Goal: Check status: Check status

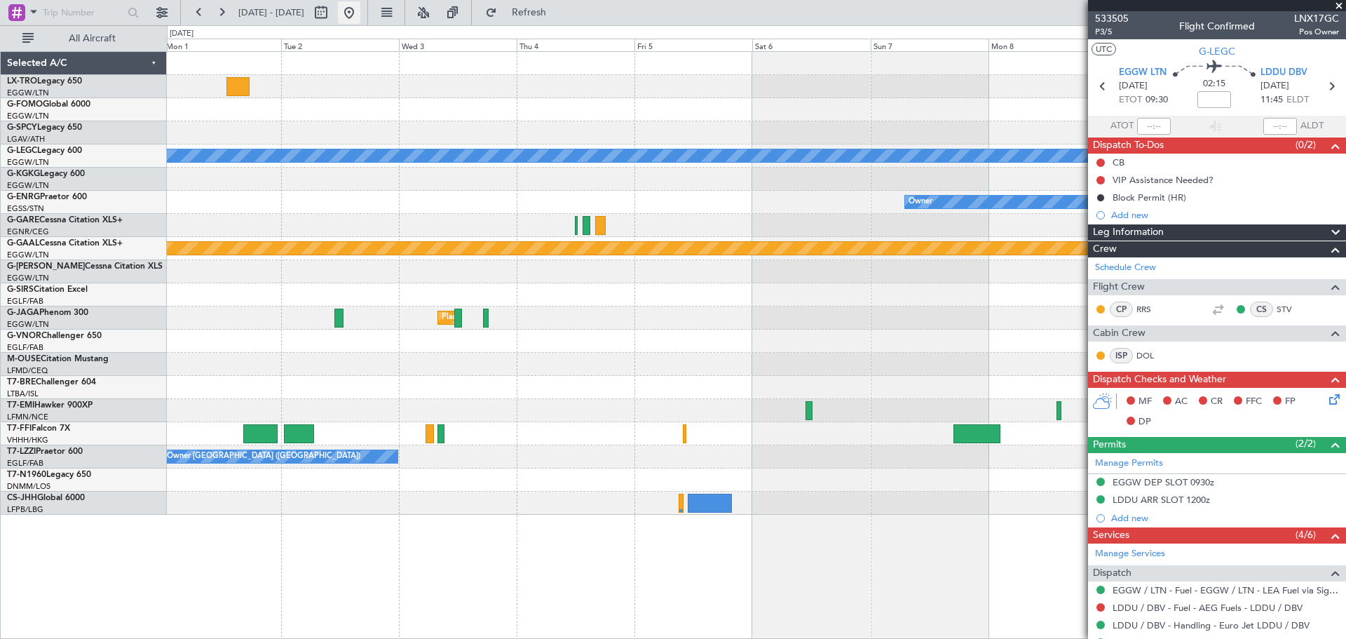
click at [360, 4] on button at bounding box center [349, 12] width 22 height 22
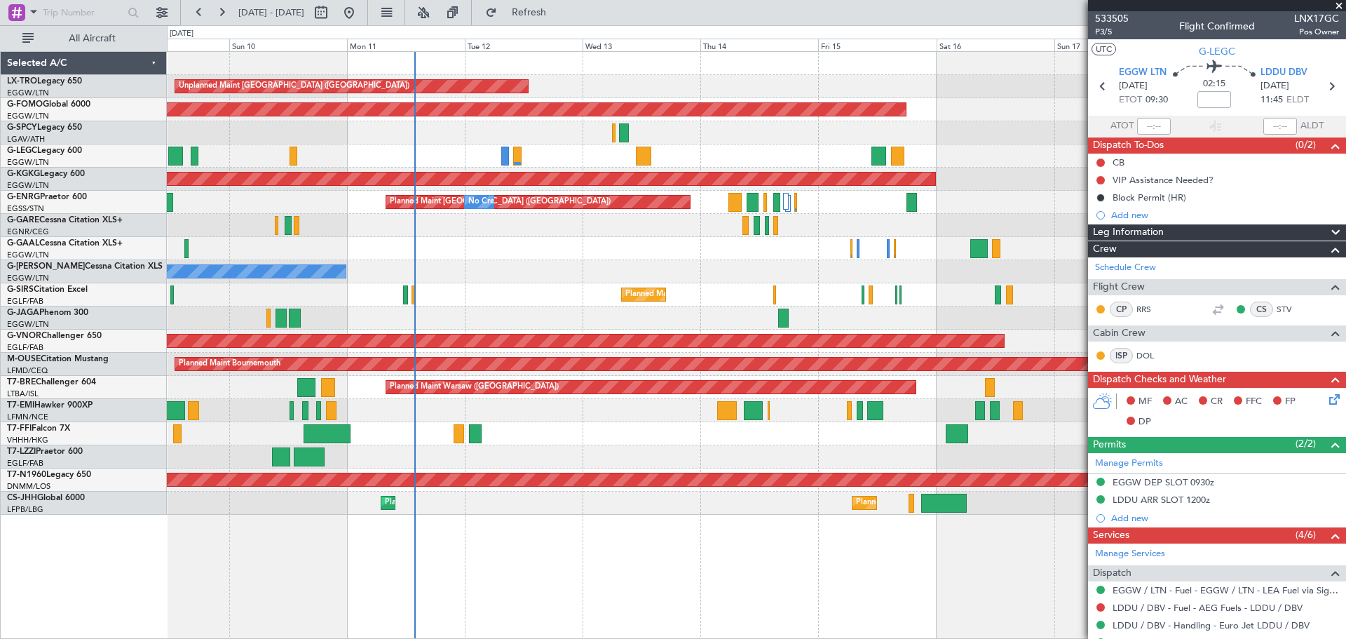
click at [617, 240] on div "Unplanned Maint [GEOGRAPHIC_DATA] ([GEOGRAPHIC_DATA]) Planned Maint Planned Mai…" at bounding box center [756, 283] width 1178 height 463
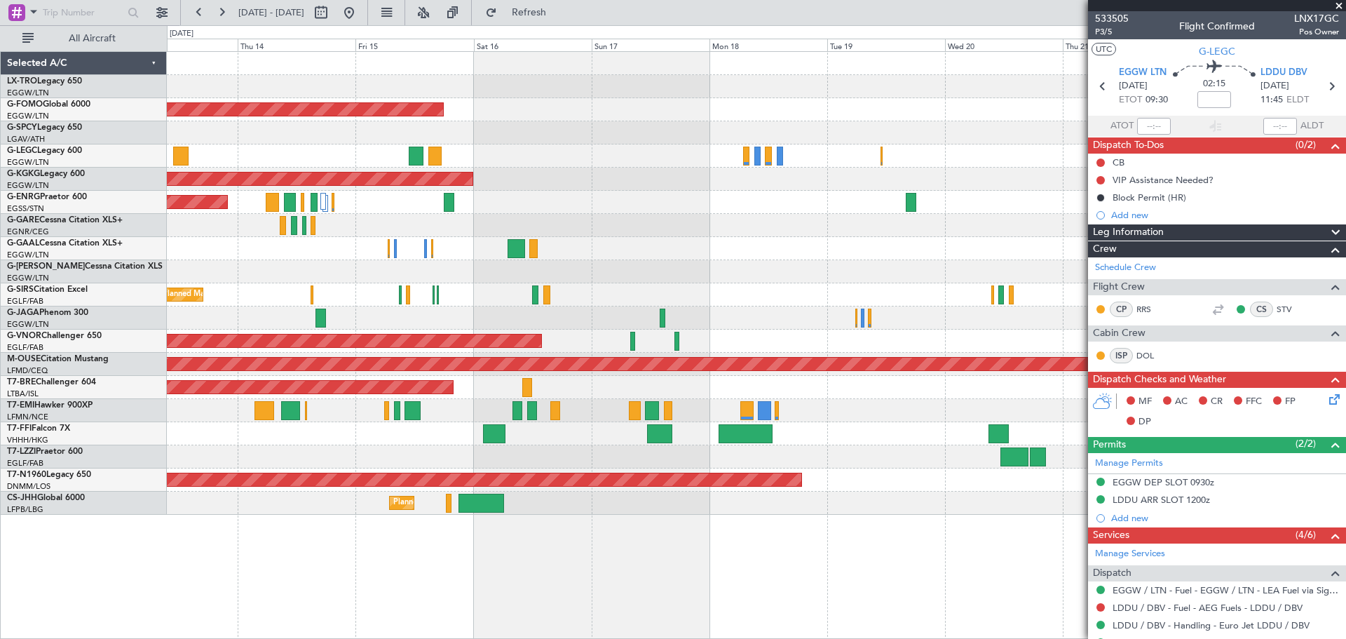
click at [307, 137] on div at bounding box center [756, 132] width 1178 height 23
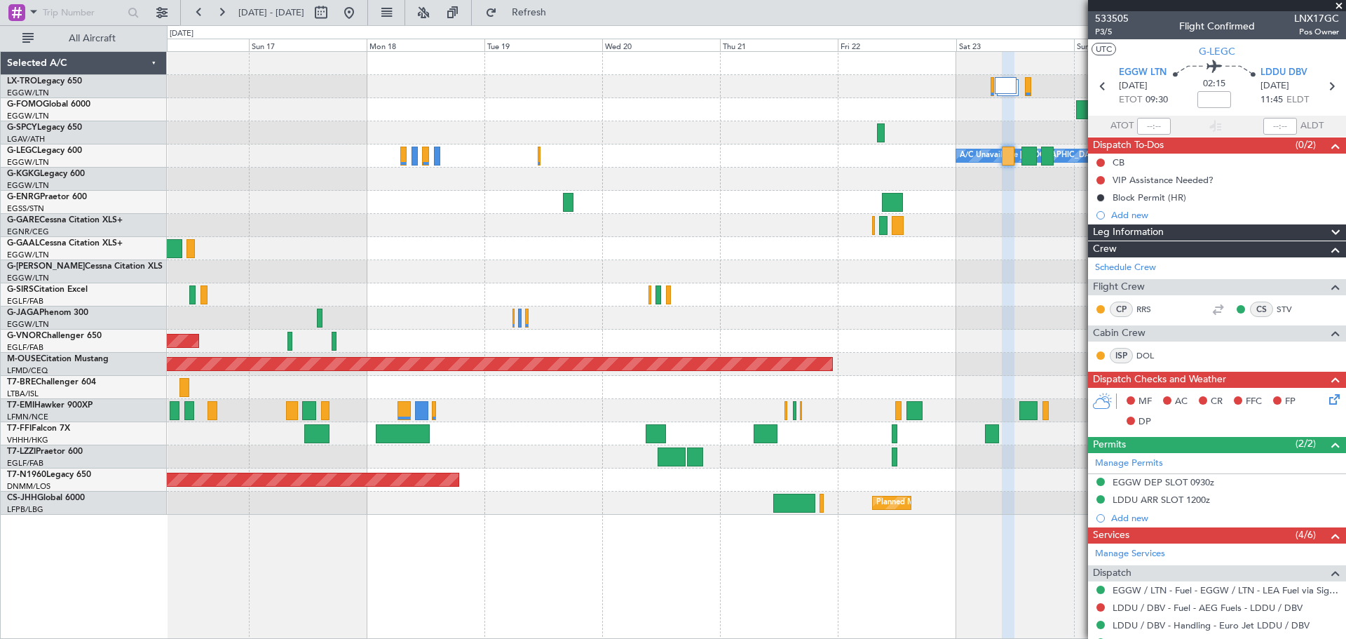
click at [559, 295] on div "Planned Maint Windsor Locks ([PERSON_NAME] Intl) A/C Unavailable [GEOGRAPHIC_DA…" at bounding box center [756, 283] width 1178 height 463
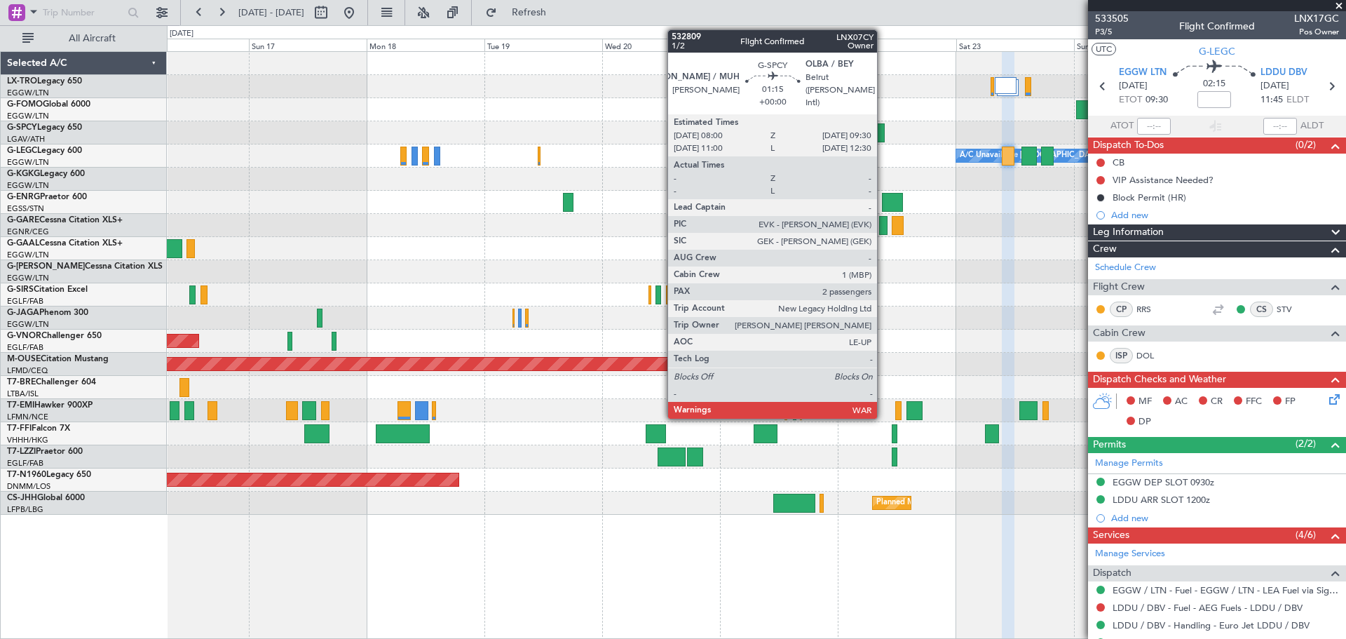
click at [883, 129] on div at bounding box center [881, 132] width 8 height 19
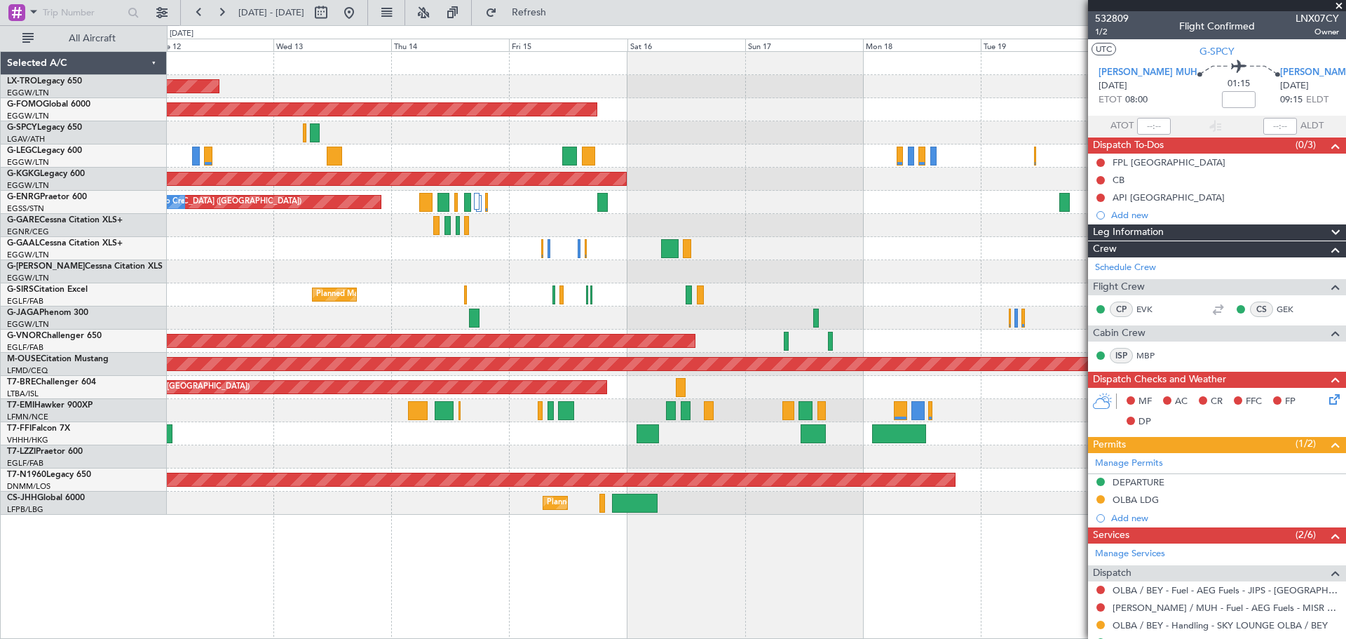
click at [847, 113] on div "Unplanned Maint [GEOGRAPHIC_DATA] ([GEOGRAPHIC_DATA]) Planned Maint Windsor Loc…" at bounding box center [756, 283] width 1178 height 463
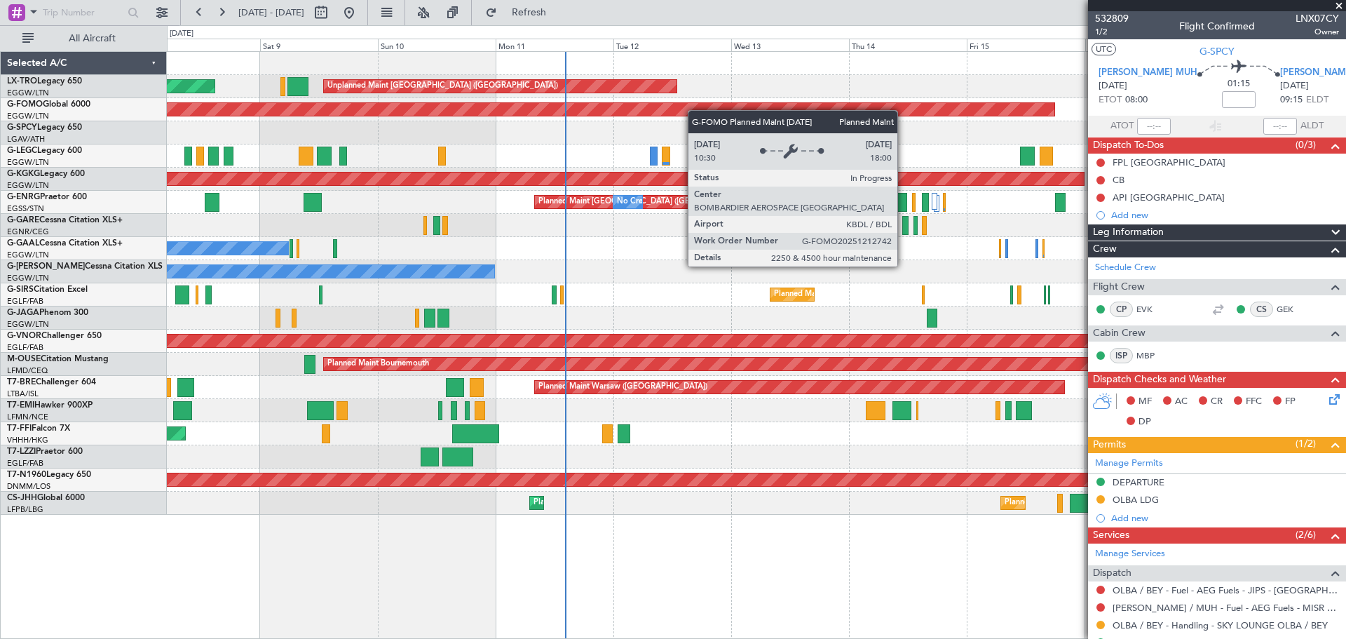
click at [845, 110] on div "Unplanned Maint [GEOGRAPHIC_DATA] ([GEOGRAPHIC_DATA]) Planned Maint Planned Mai…" at bounding box center [756, 283] width 1178 height 463
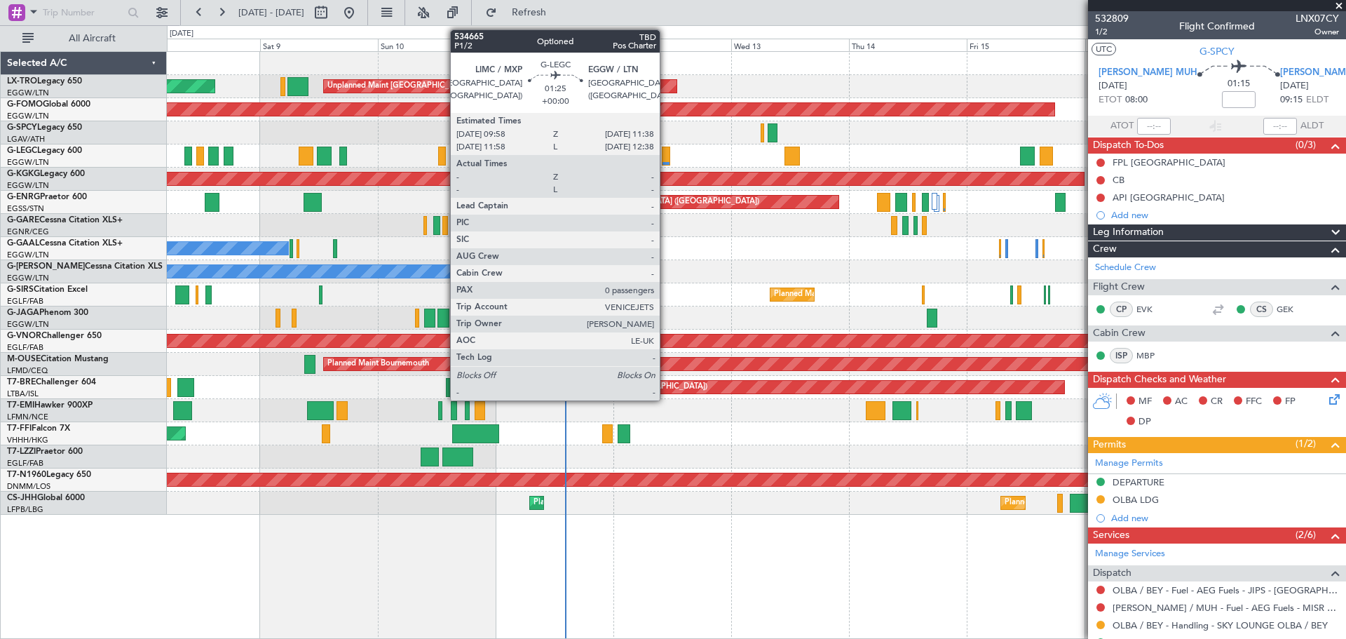
click at [666, 154] on div at bounding box center [666, 156] width 8 height 19
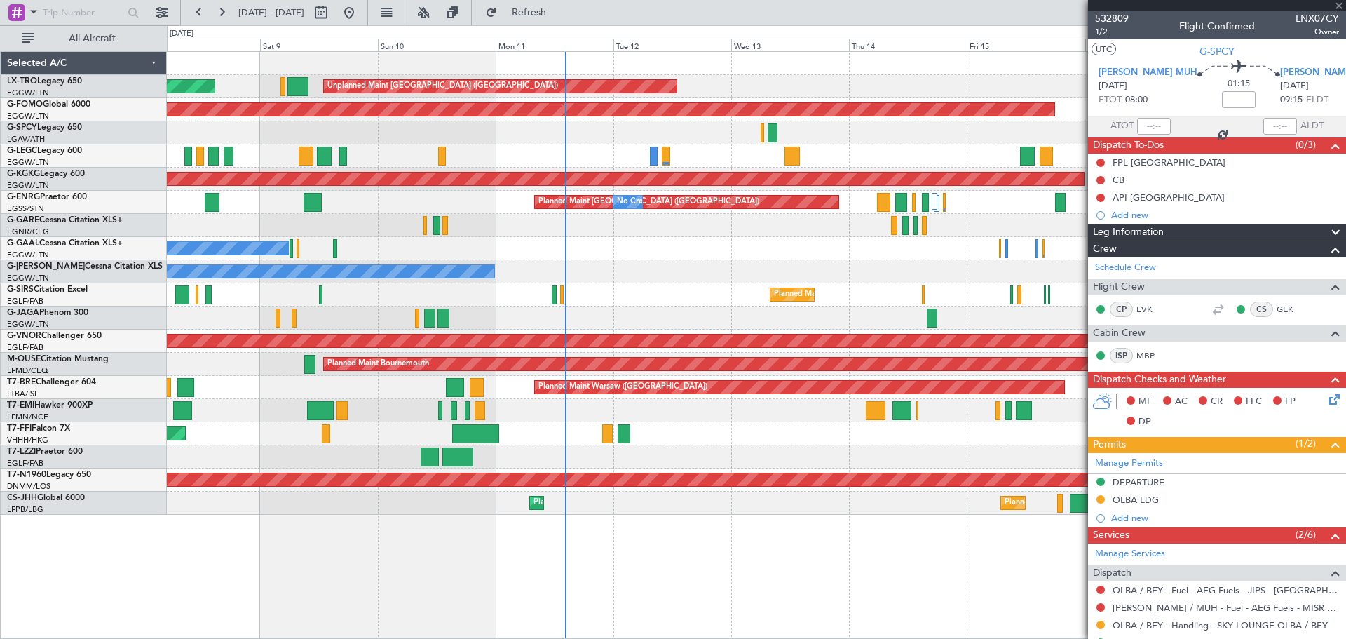
type input "0"
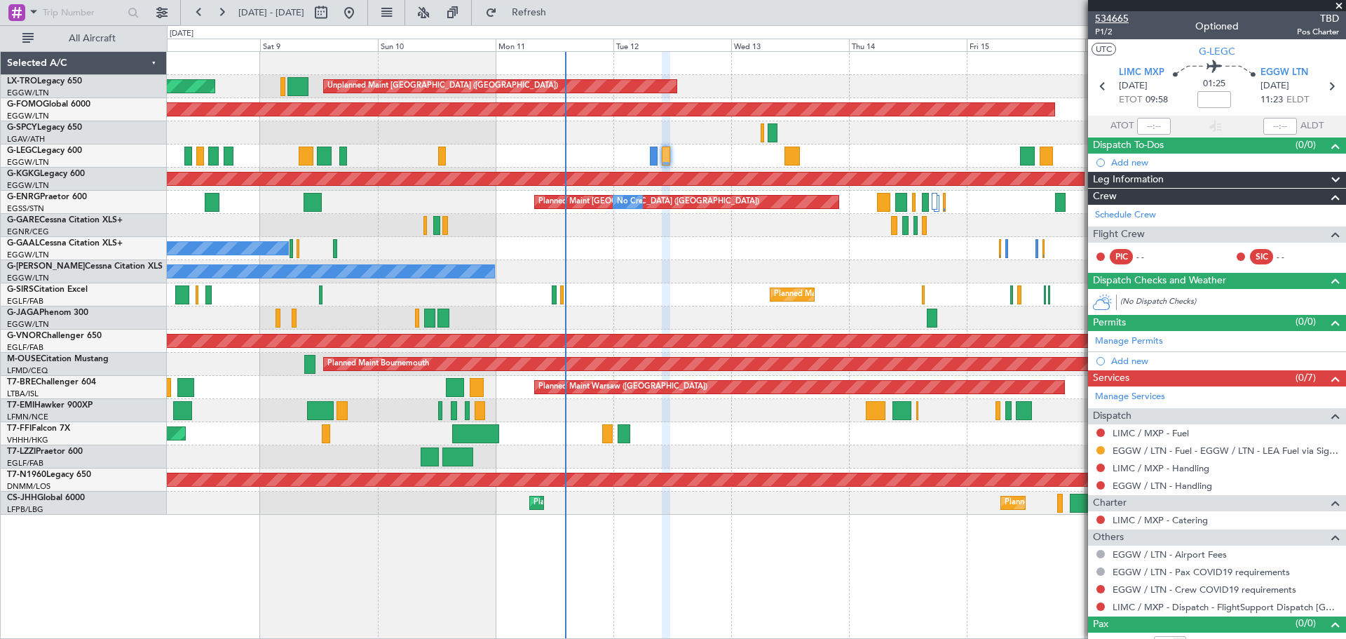
click at [1120, 16] on span "534665" at bounding box center [1112, 18] width 34 height 15
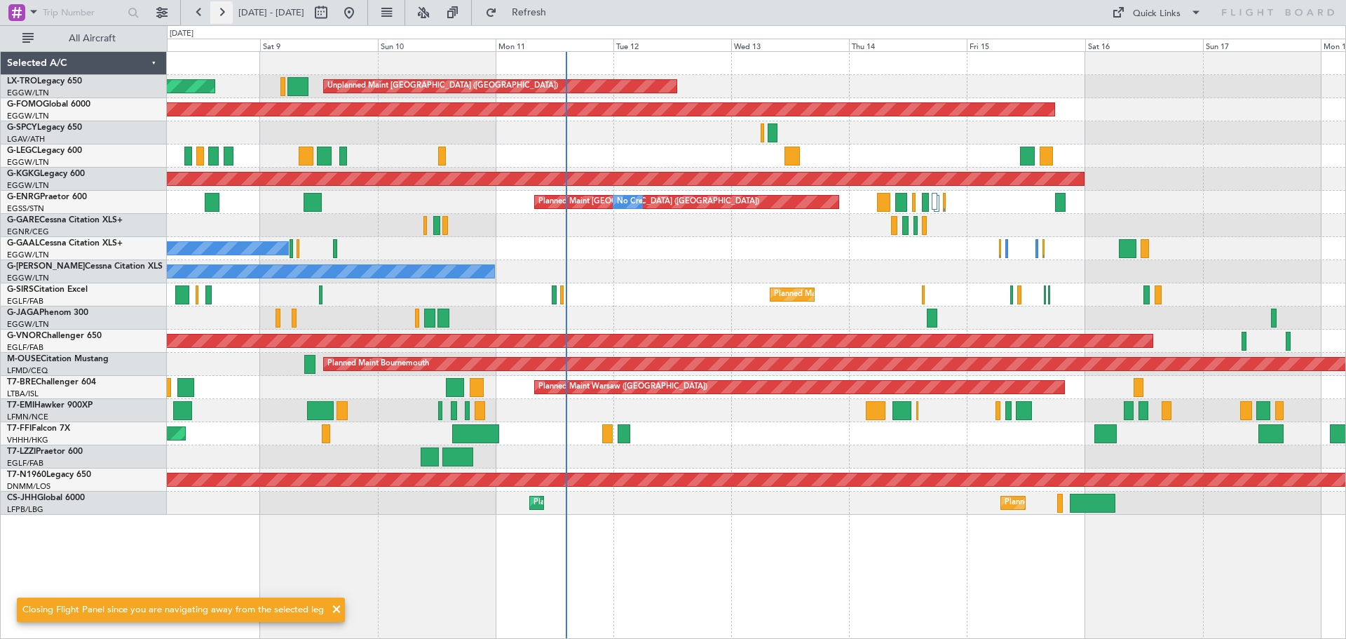
click at [224, 17] on button at bounding box center [221, 12] width 22 height 22
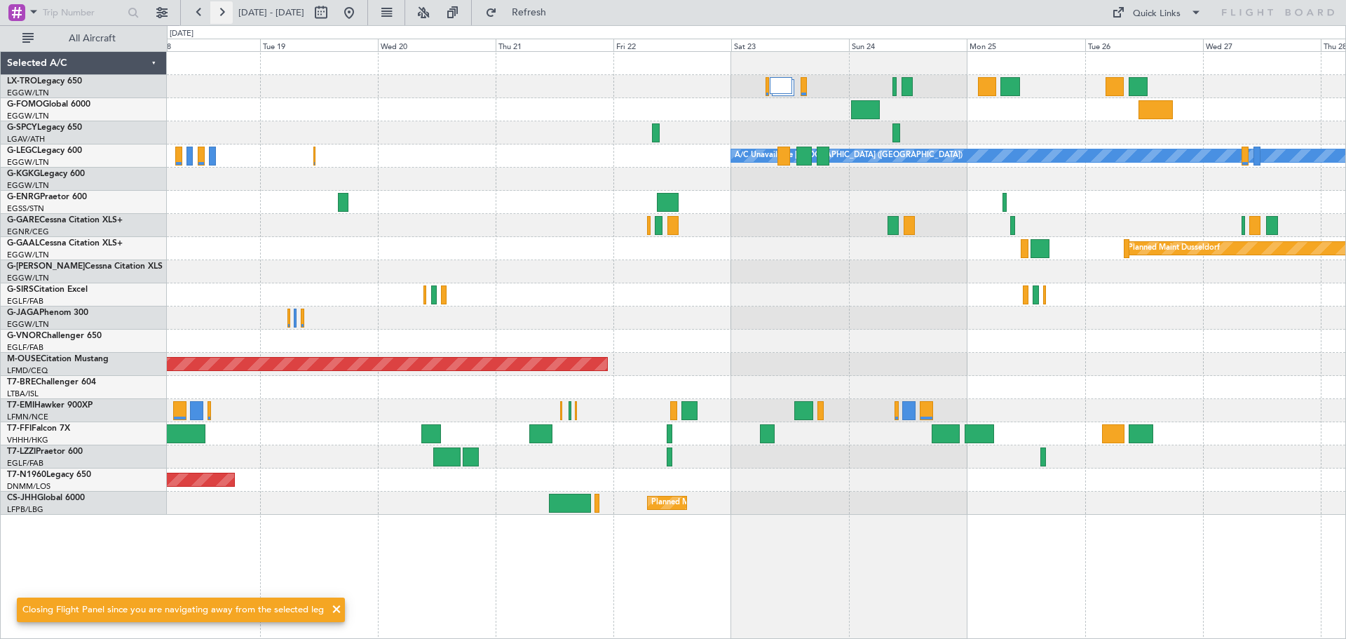
click at [224, 17] on button at bounding box center [221, 12] width 22 height 22
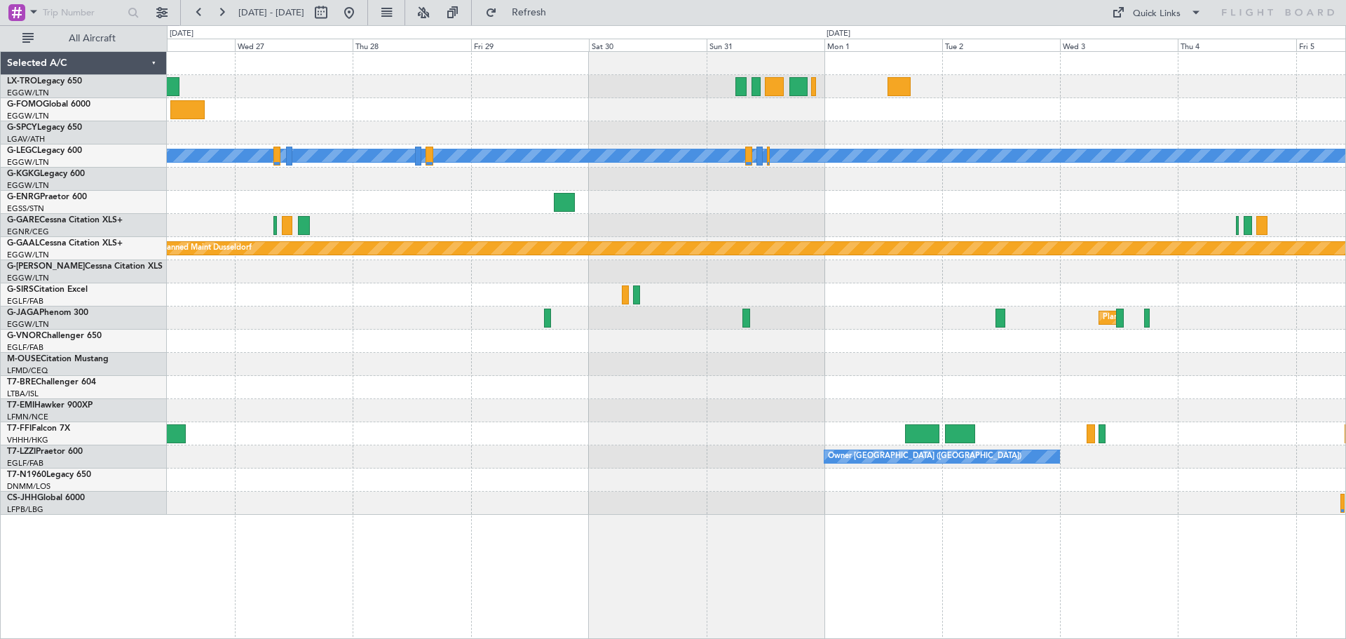
click at [949, 241] on div "A/C Unavailable [GEOGRAPHIC_DATA] ([GEOGRAPHIC_DATA]) Owner Planned [GEOGRAPHIC…" at bounding box center [756, 283] width 1178 height 463
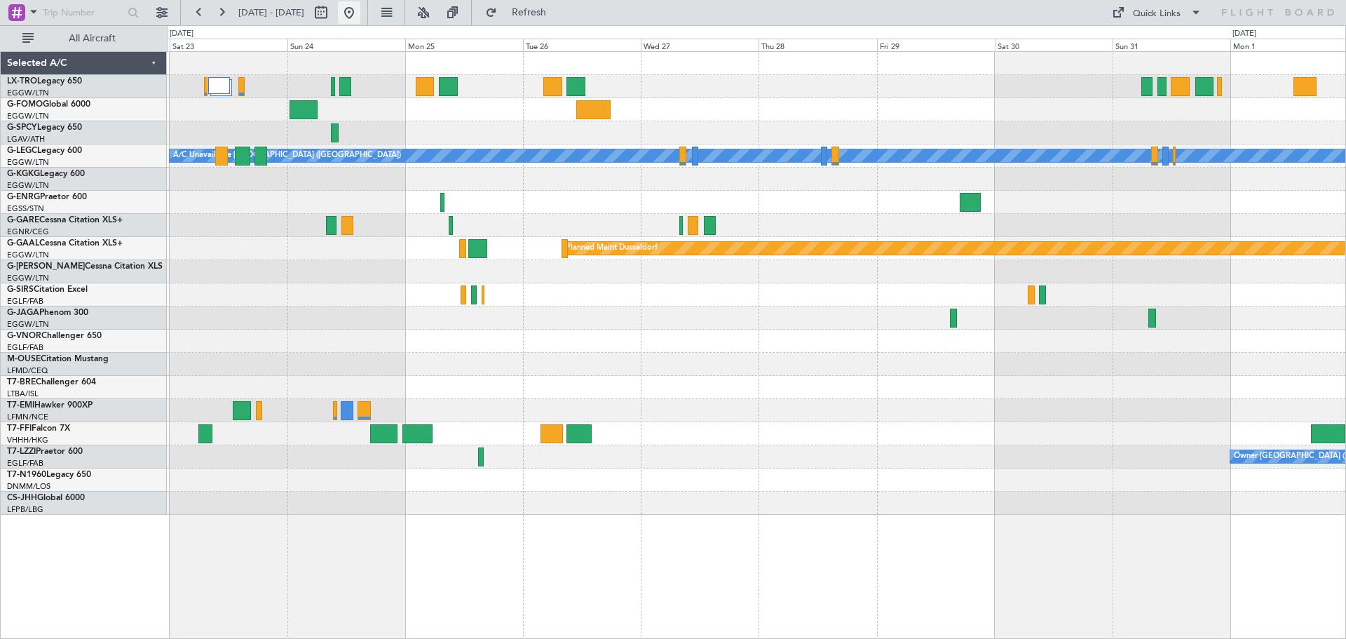
click at [360, 4] on button at bounding box center [349, 12] width 22 height 22
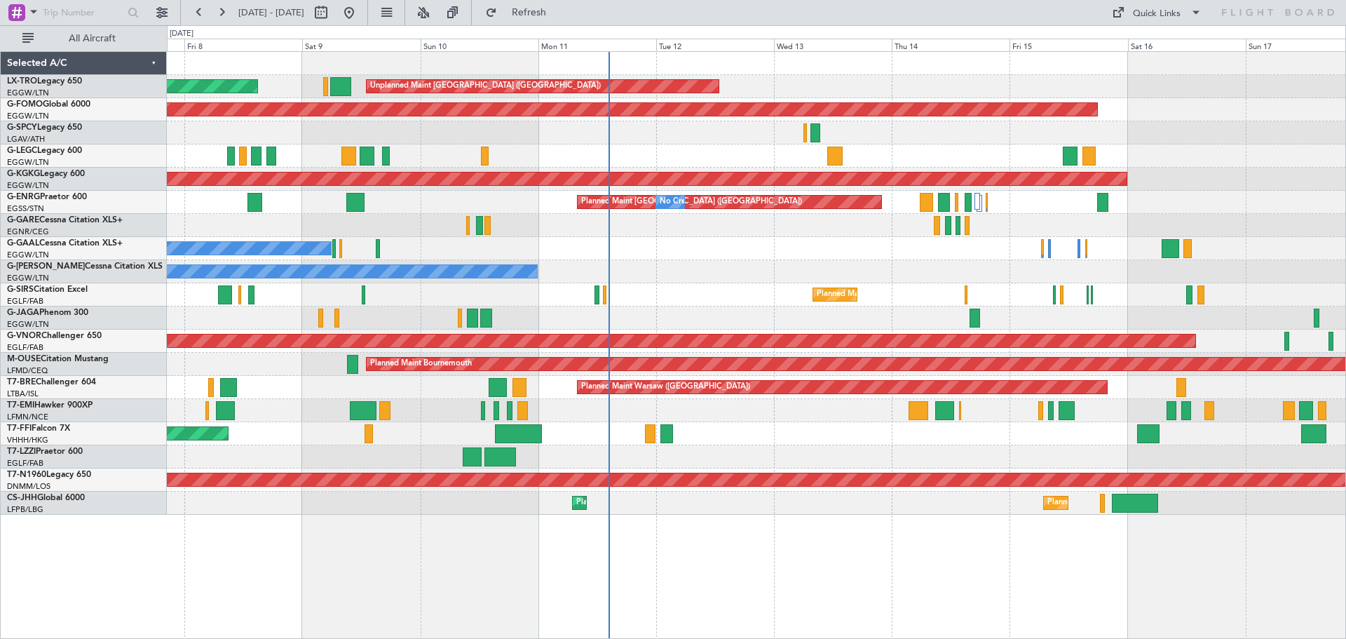
click at [926, 146] on div "Planned Maint Unplanned Maint [GEOGRAPHIC_DATA] ([GEOGRAPHIC_DATA]) Planned Mai…" at bounding box center [756, 283] width 1178 height 463
click at [768, 147] on div "Planned Maint [GEOGRAPHIC_DATA] ([GEOGRAPHIC_DATA])" at bounding box center [756, 155] width 1178 height 23
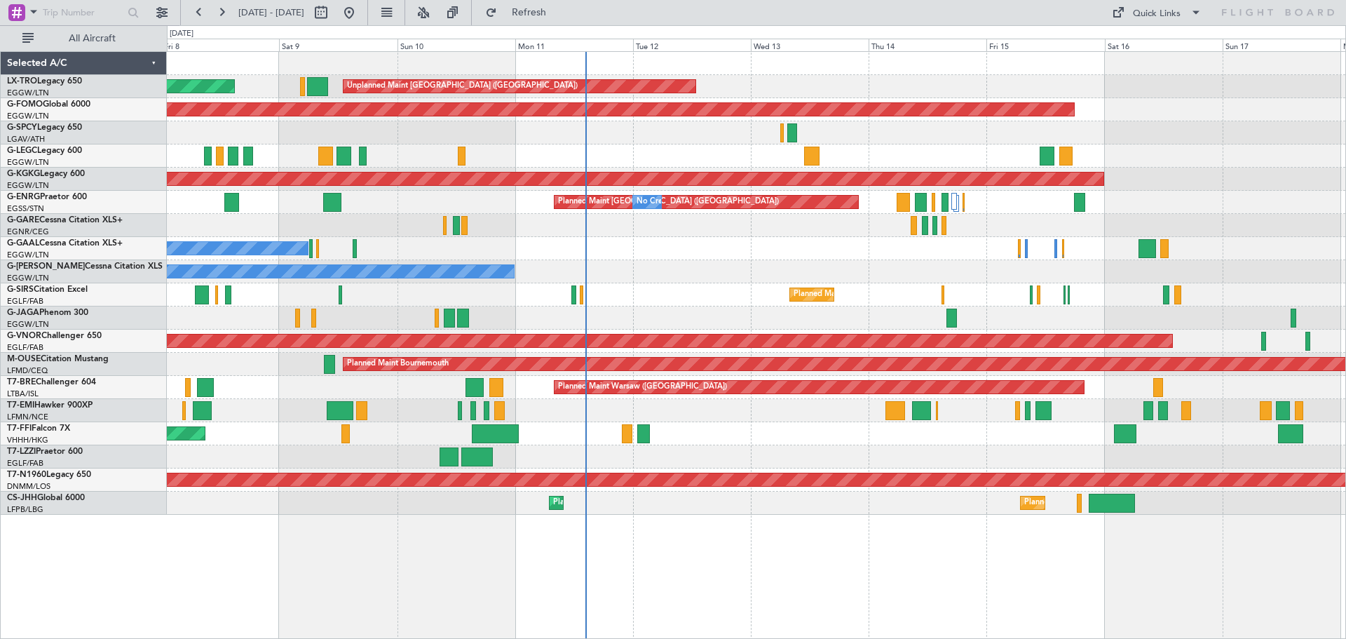
click at [648, 151] on div "Planned Maint [GEOGRAPHIC_DATA] ([GEOGRAPHIC_DATA])" at bounding box center [756, 155] width 1178 height 23
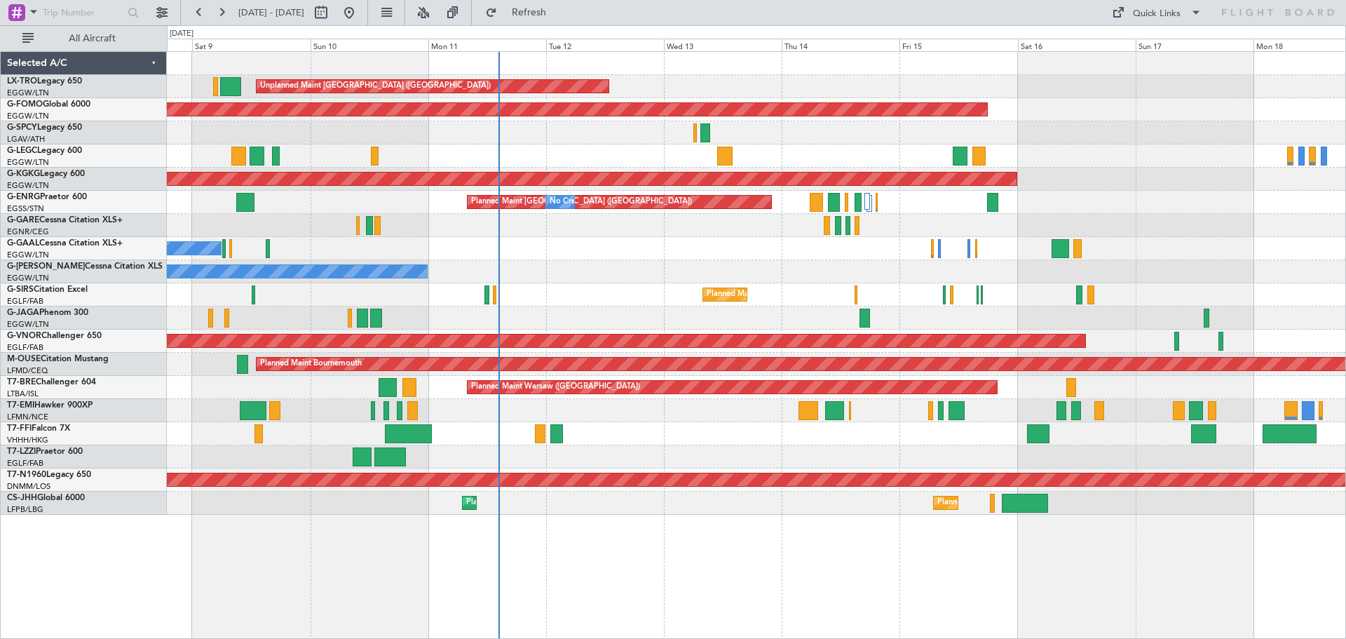
click at [567, 157] on div "Planned Maint [GEOGRAPHIC_DATA] ([GEOGRAPHIC_DATA])" at bounding box center [756, 155] width 1178 height 23
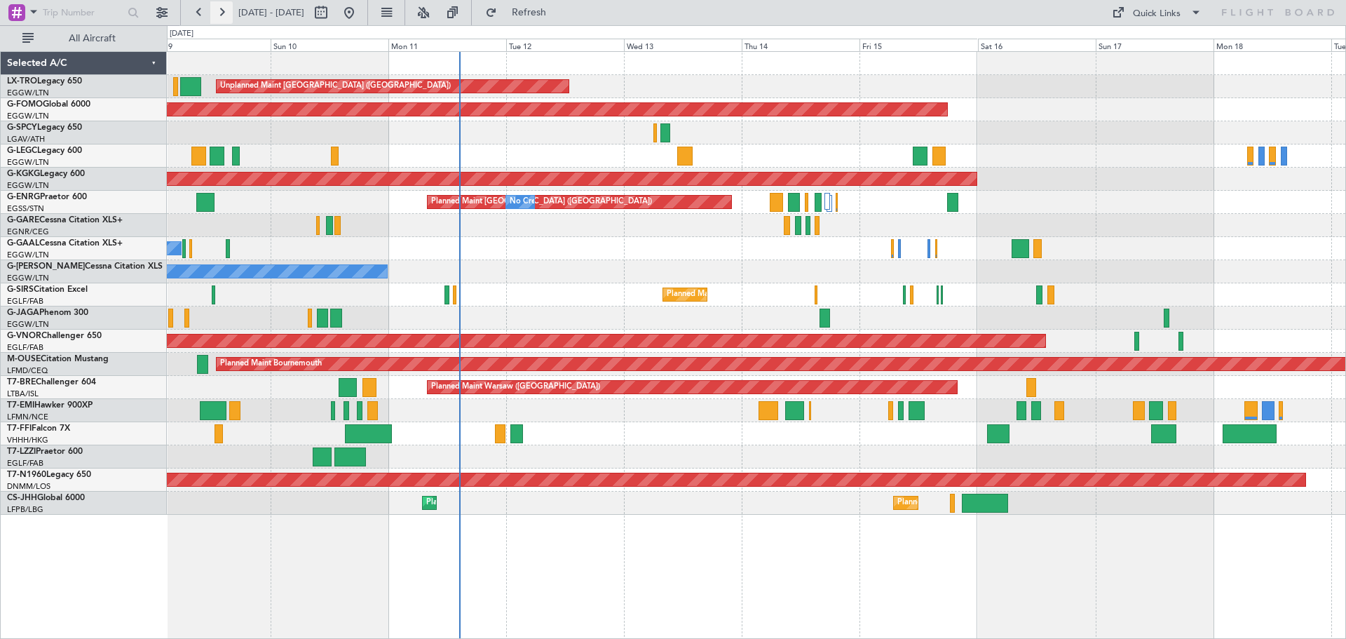
click at [231, 13] on button at bounding box center [221, 12] width 22 height 22
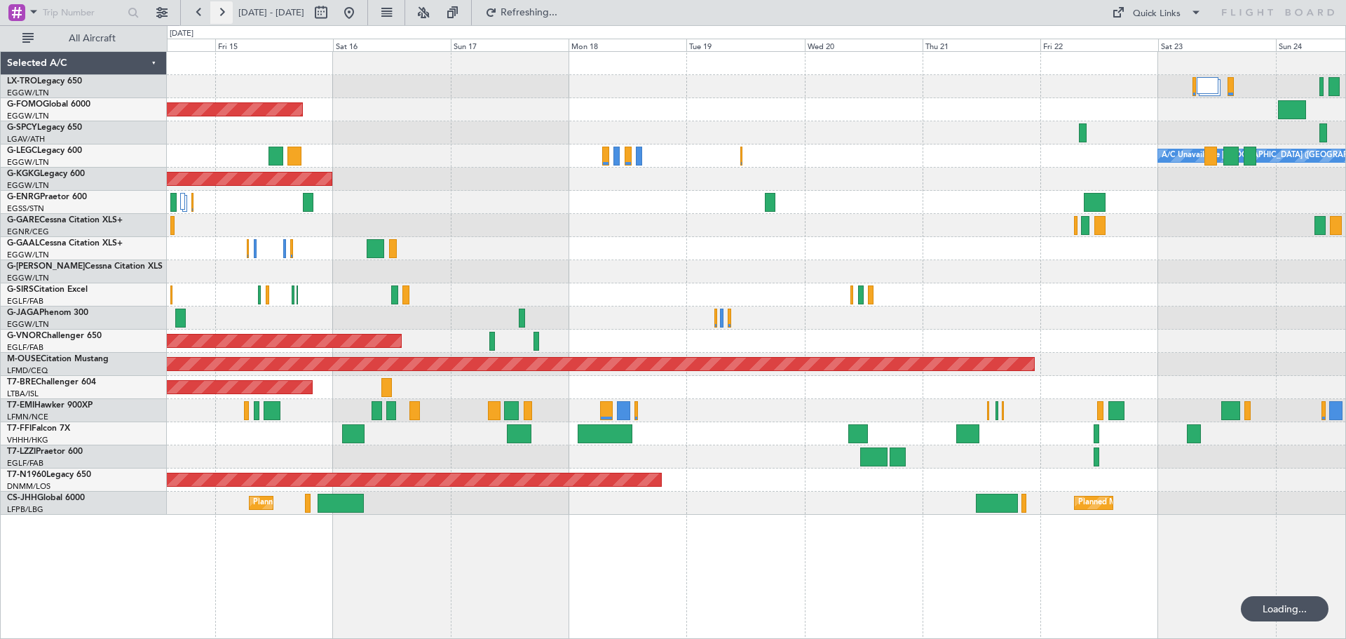
click at [231, 13] on button at bounding box center [221, 12] width 22 height 22
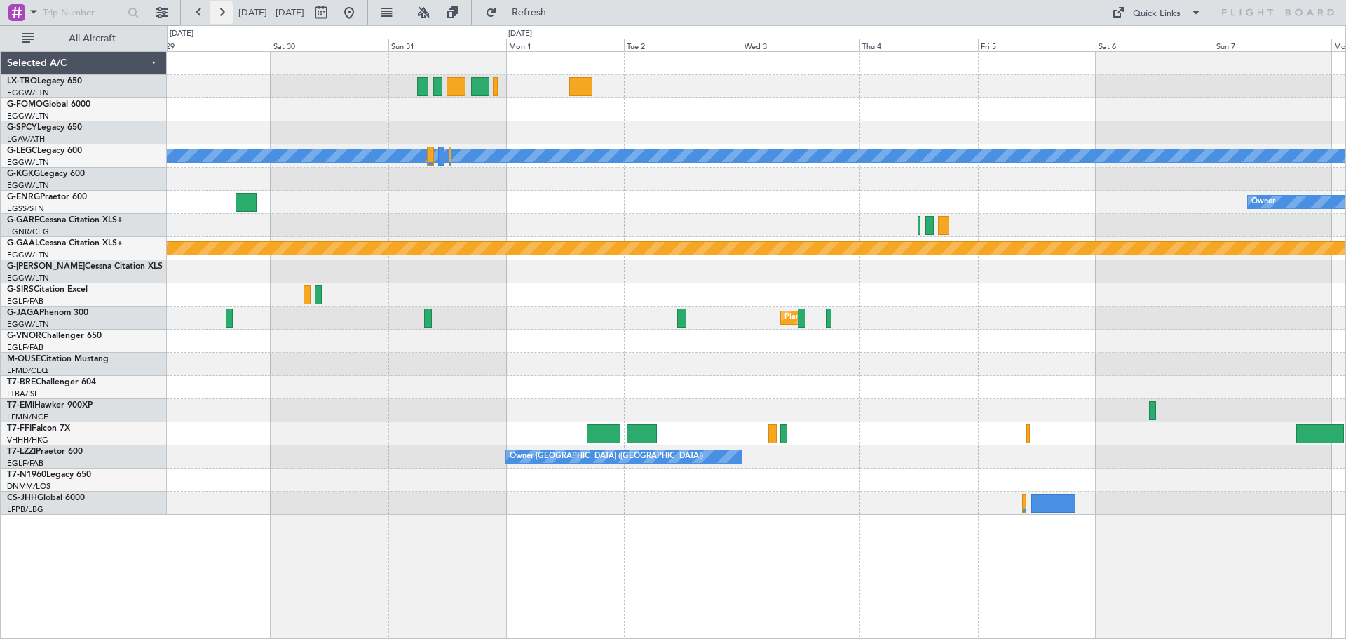
click at [231, 13] on button at bounding box center [221, 12] width 22 height 22
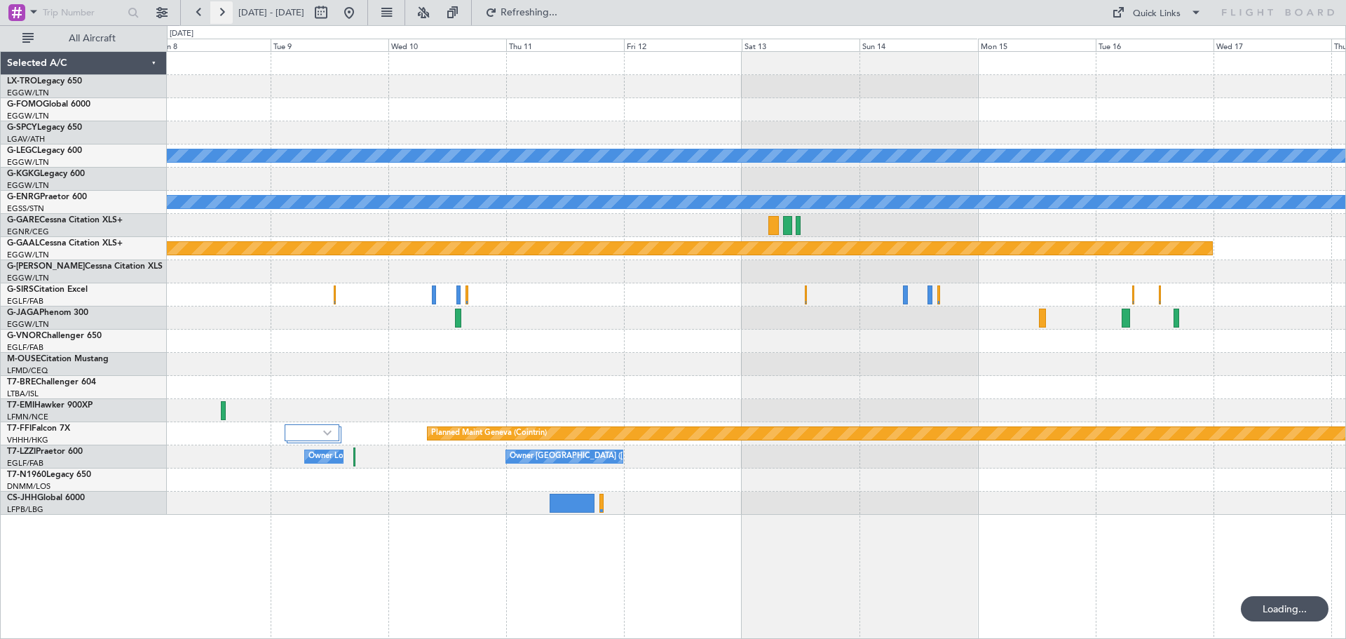
click at [231, 13] on button at bounding box center [221, 12] width 22 height 22
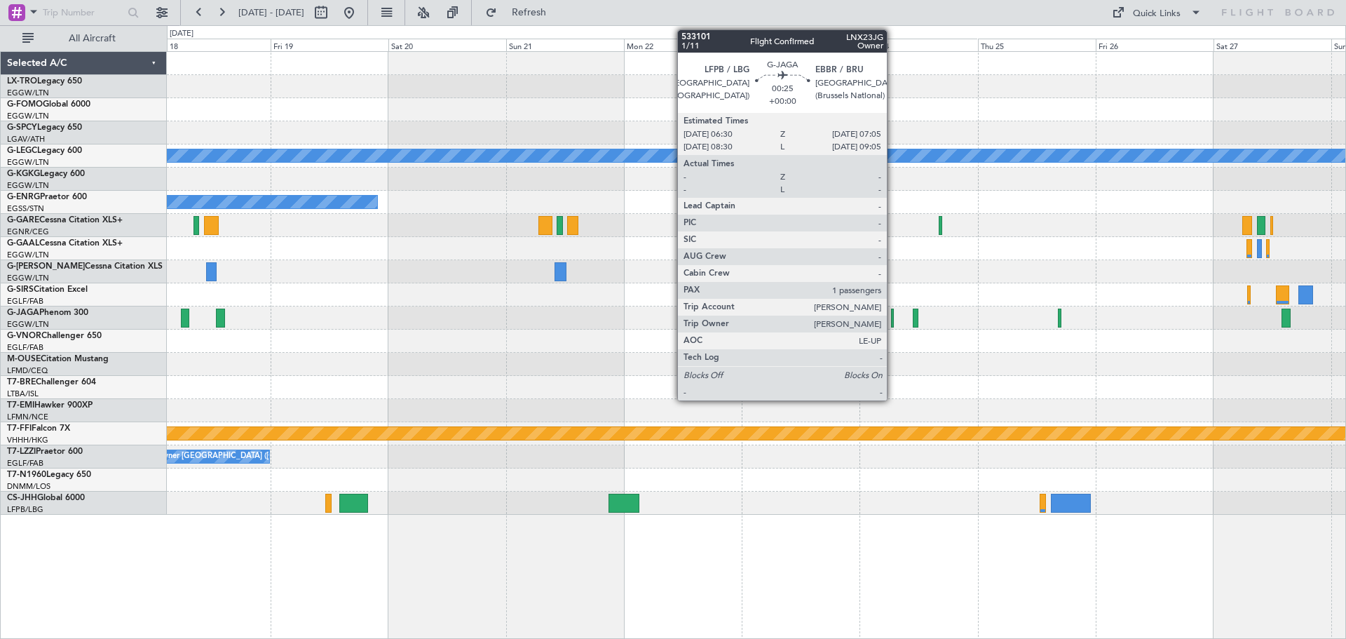
click at [893, 319] on div at bounding box center [893, 317] width 4 height 19
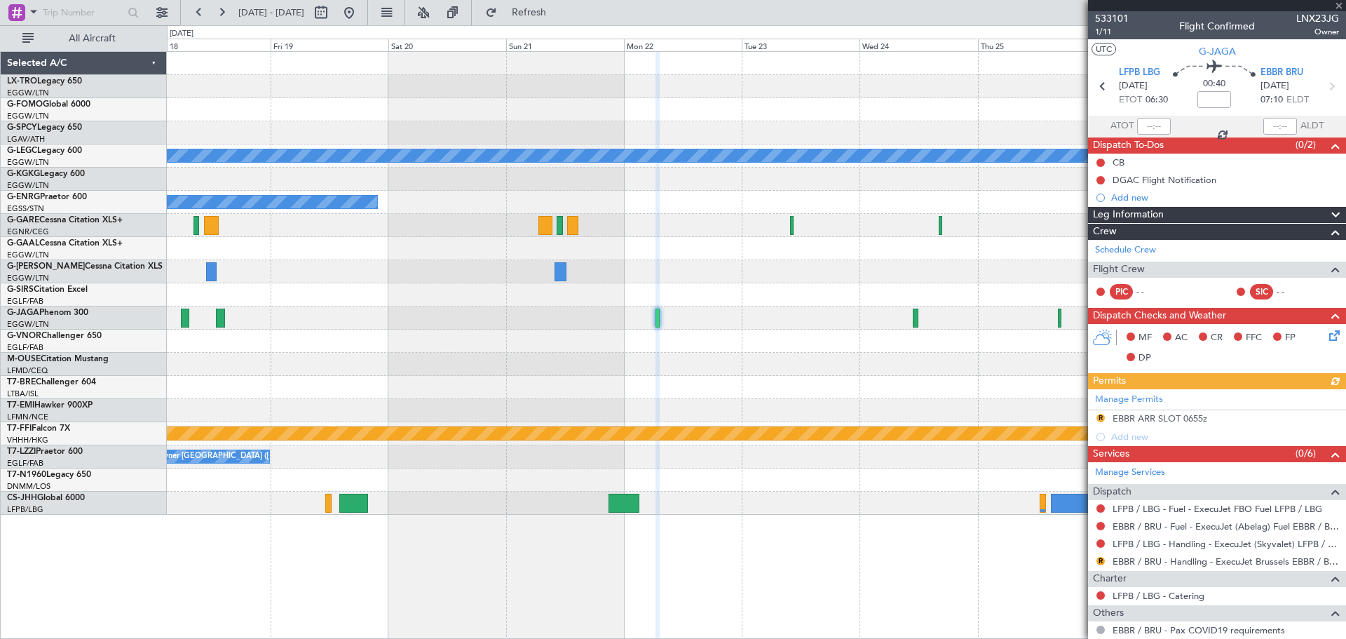
click at [521, 18] on fb-refresh-button "Refresh" at bounding box center [521, 12] width 98 height 25
click at [360, 11] on button at bounding box center [349, 12] width 22 height 22
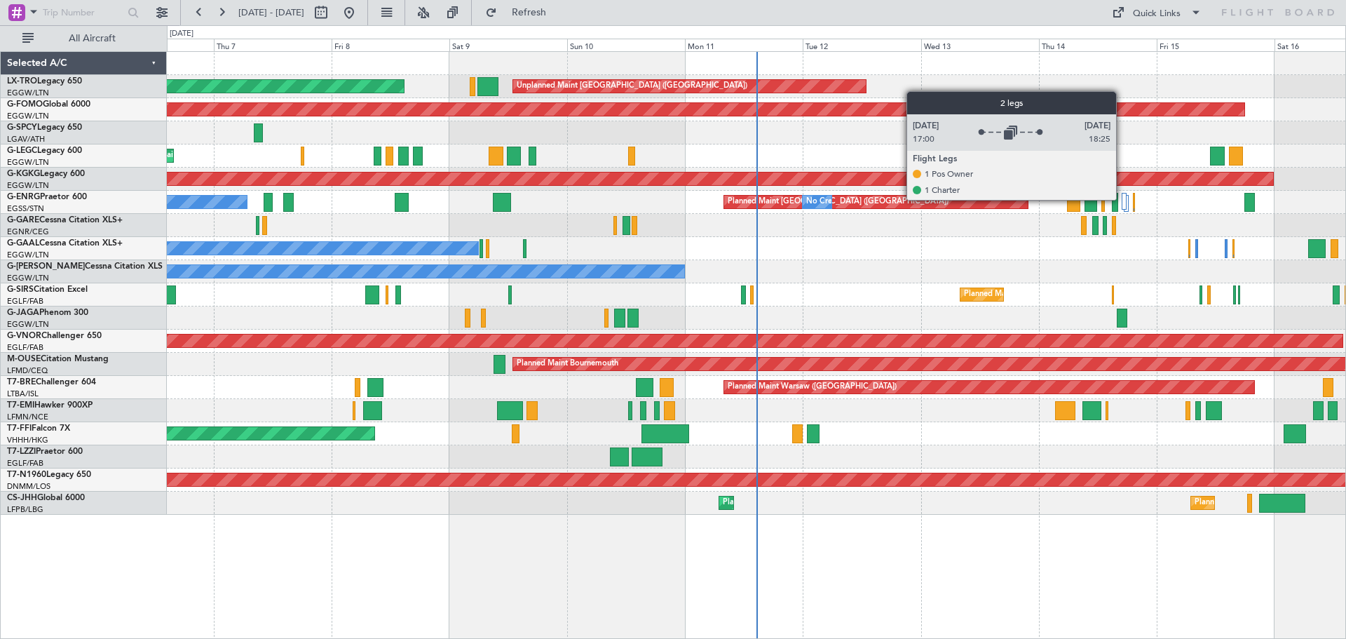
click at [1122, 199] on div at bounding box center [1124, 201] width 5 height 17
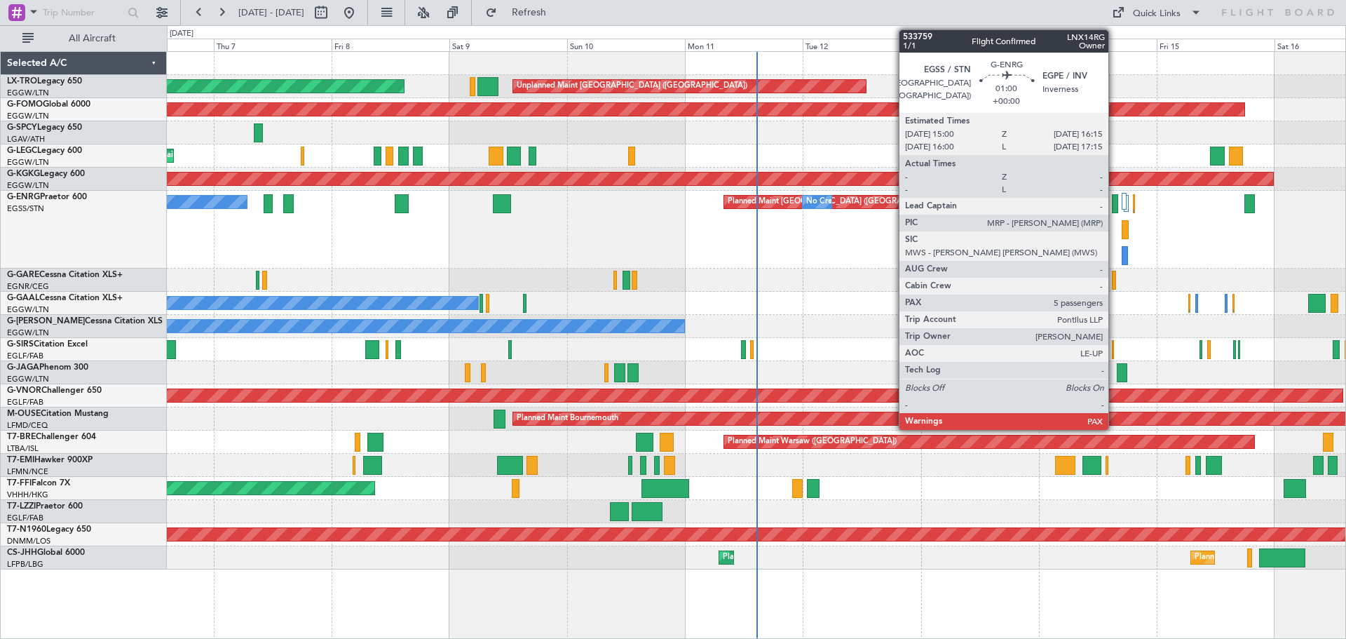
click at [1115, 199] on div at bounding box center [1115, 203] width 6 height 19
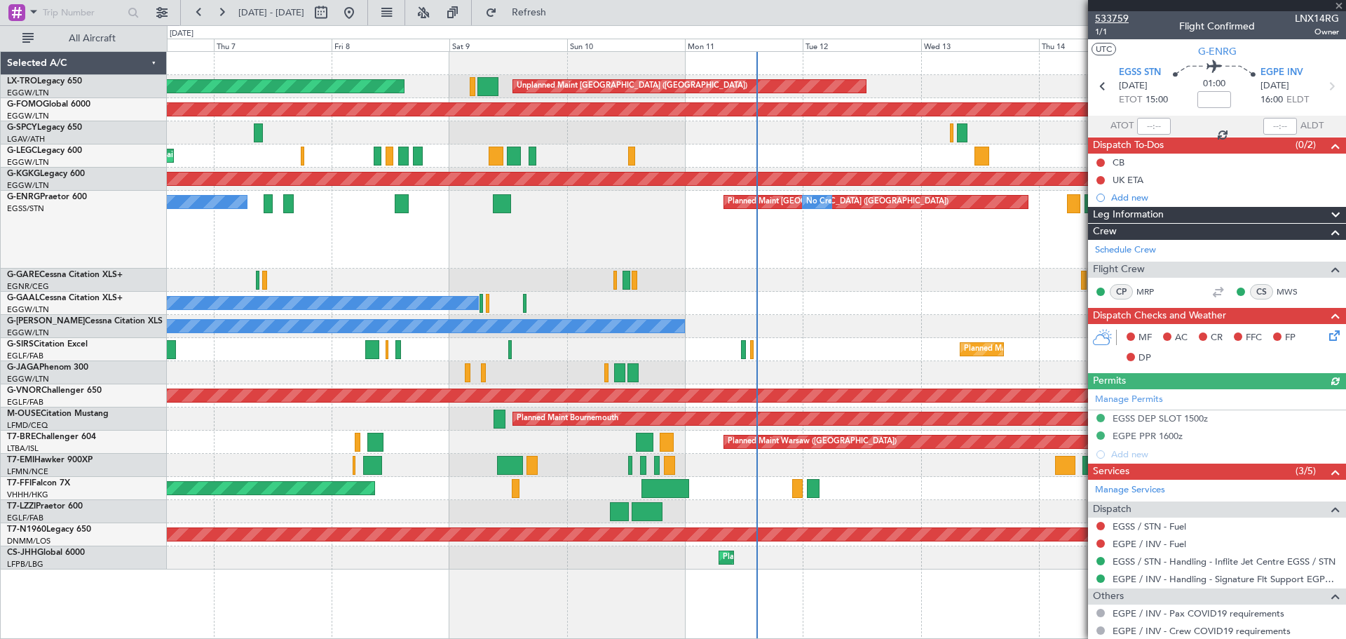
click at [1120, 21] on span "533759" at bounding box center [1112, 18] width 34 height 15
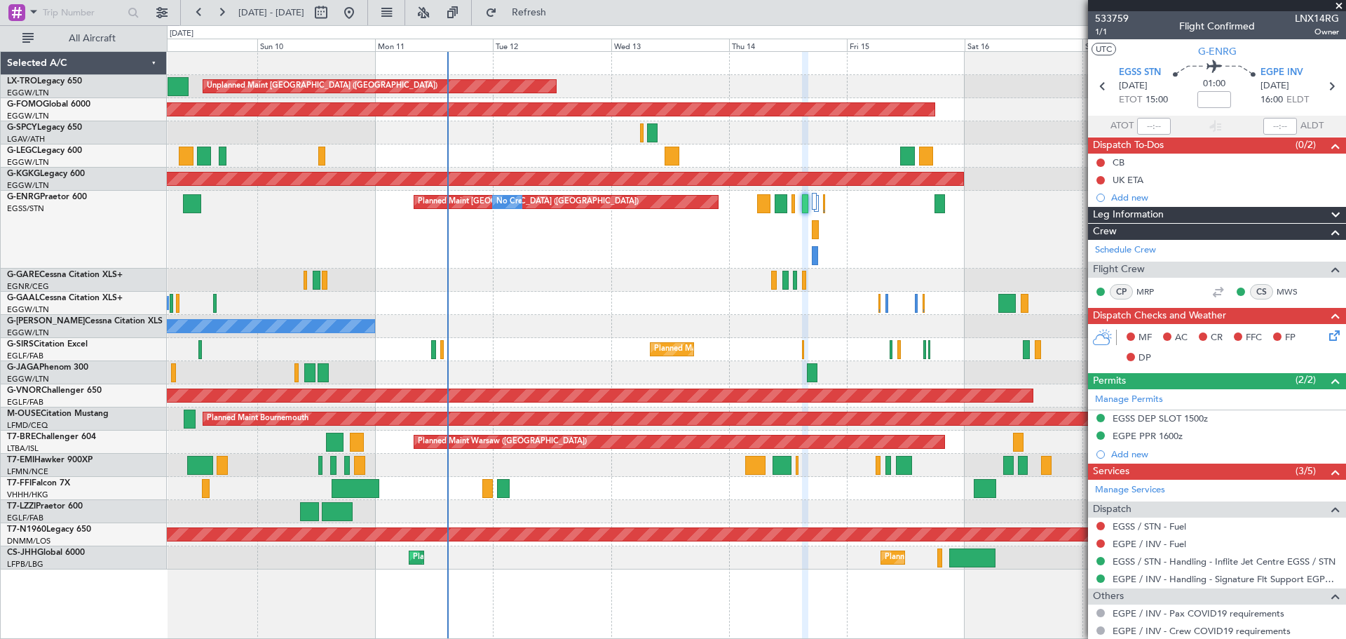
click at [561, 230] on div "Planned Maint [GEOGRAPHIC_DATA] ([GEOGRAPHIC_DATA]) No Crew No Crew" at bounding box center [756, 230] width 1178 height 78
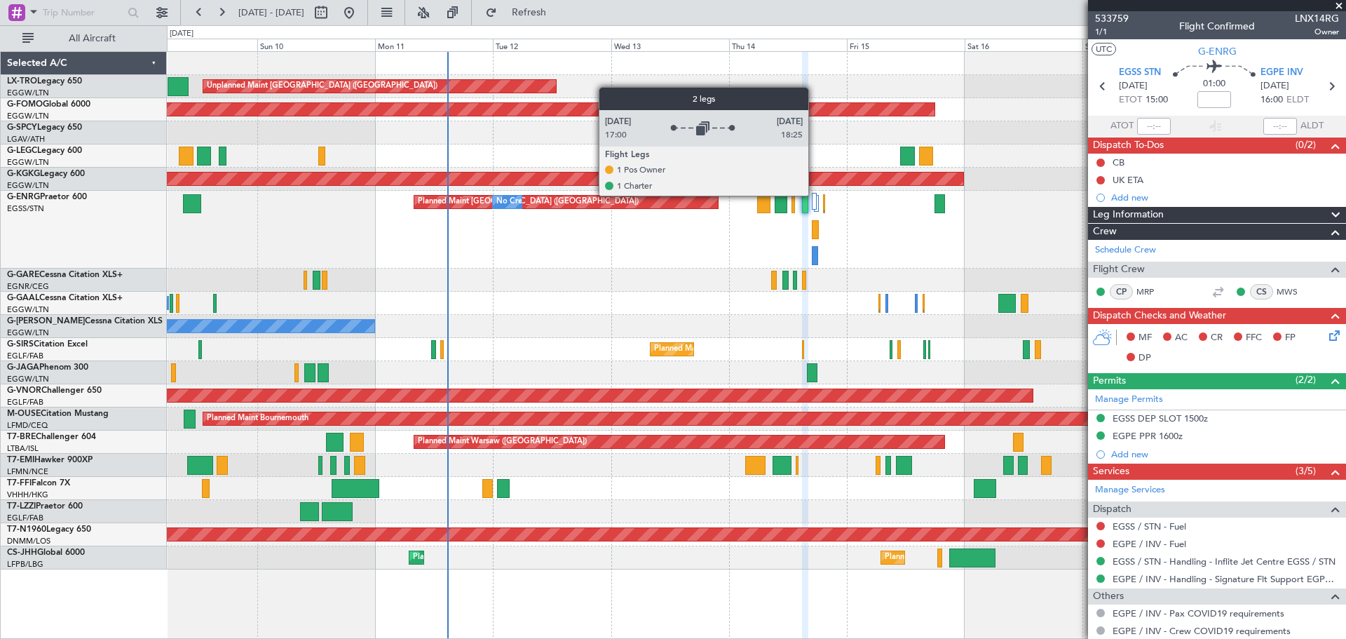
click at [815, 195] on div at bounding box center [814, 201] width 5 height 17
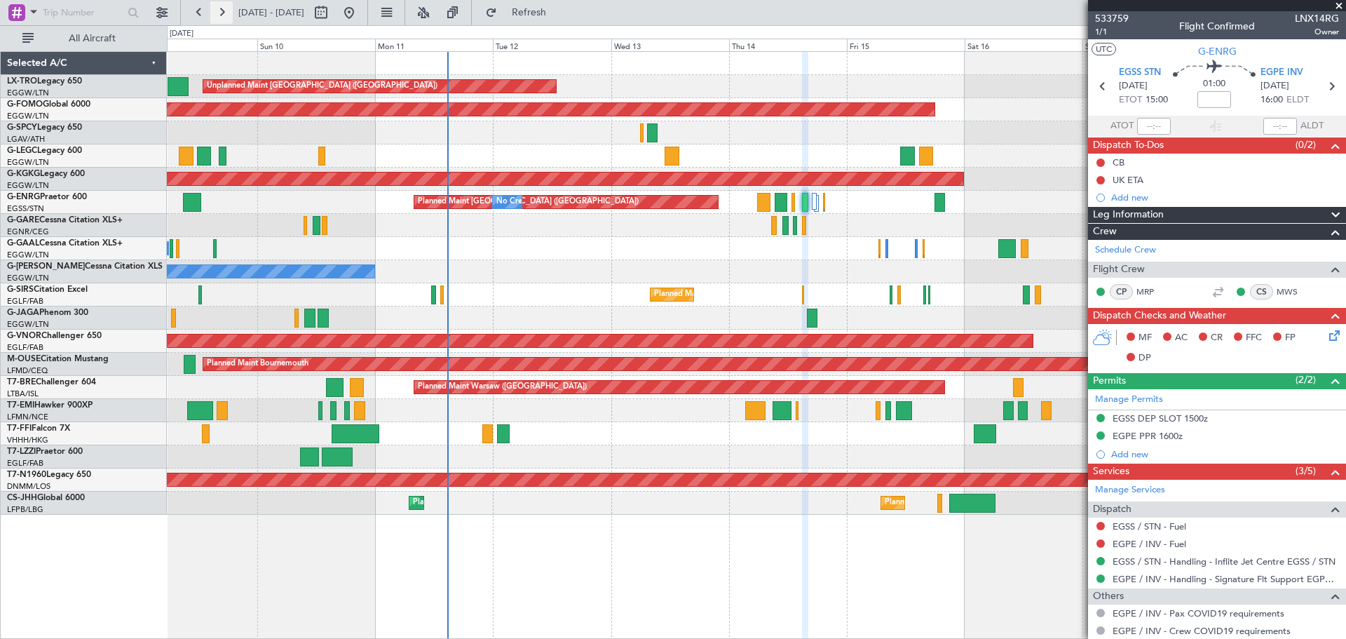
click at [216, 5] on button at bounding box center [221, 12] width 22 height 22
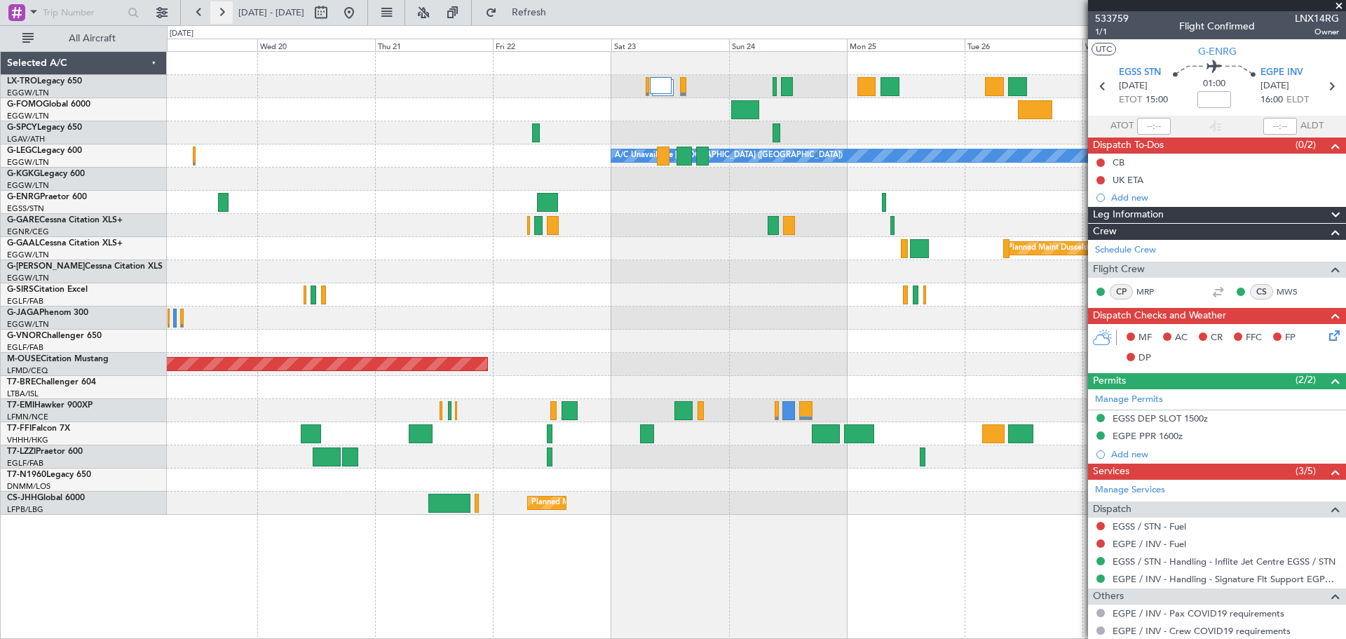
click at [219, 5] on button at bounding box center [221, 12] width 22 height 22
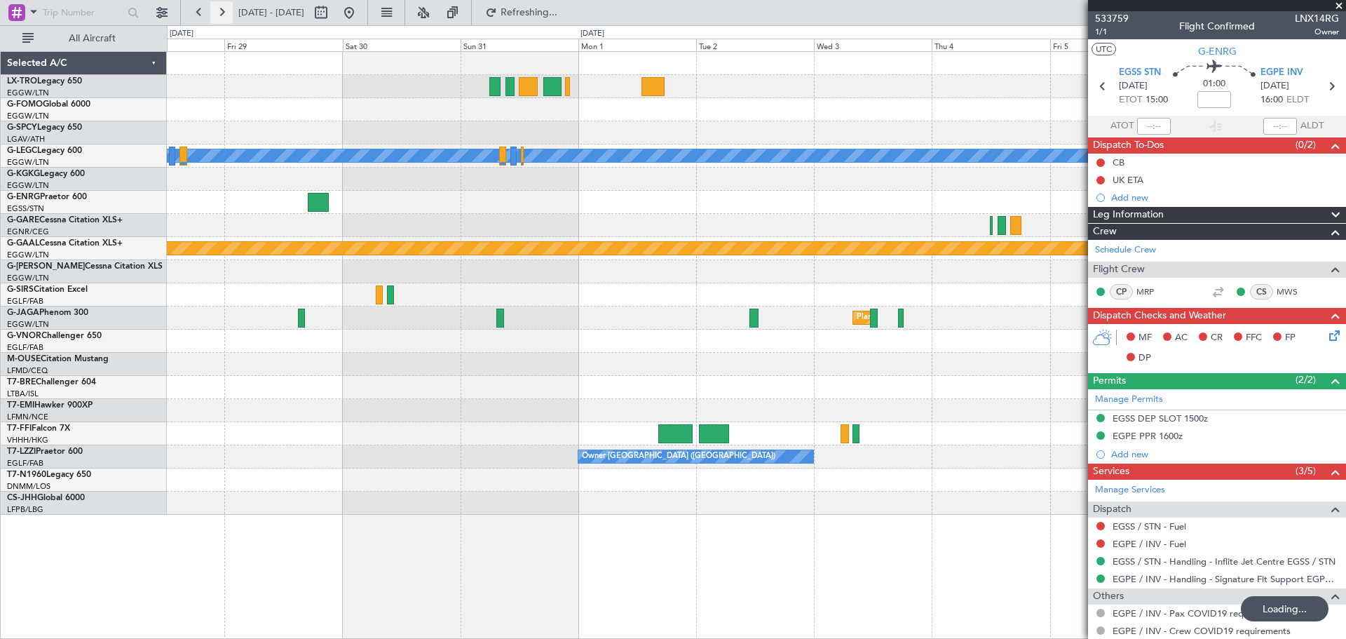
click at [219, 5] on button at bounding box center [221, 12] width 22 height 22
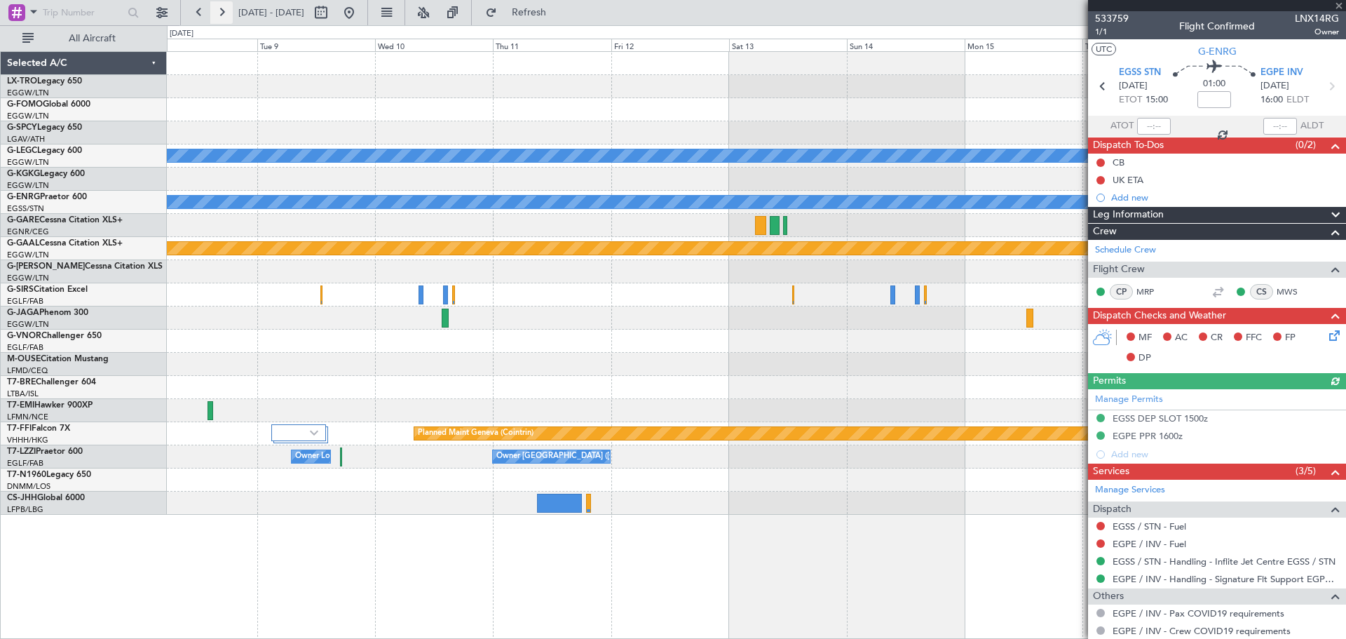
click at [219, 5] on button at bounding box center [221, 12] width 22 height 22
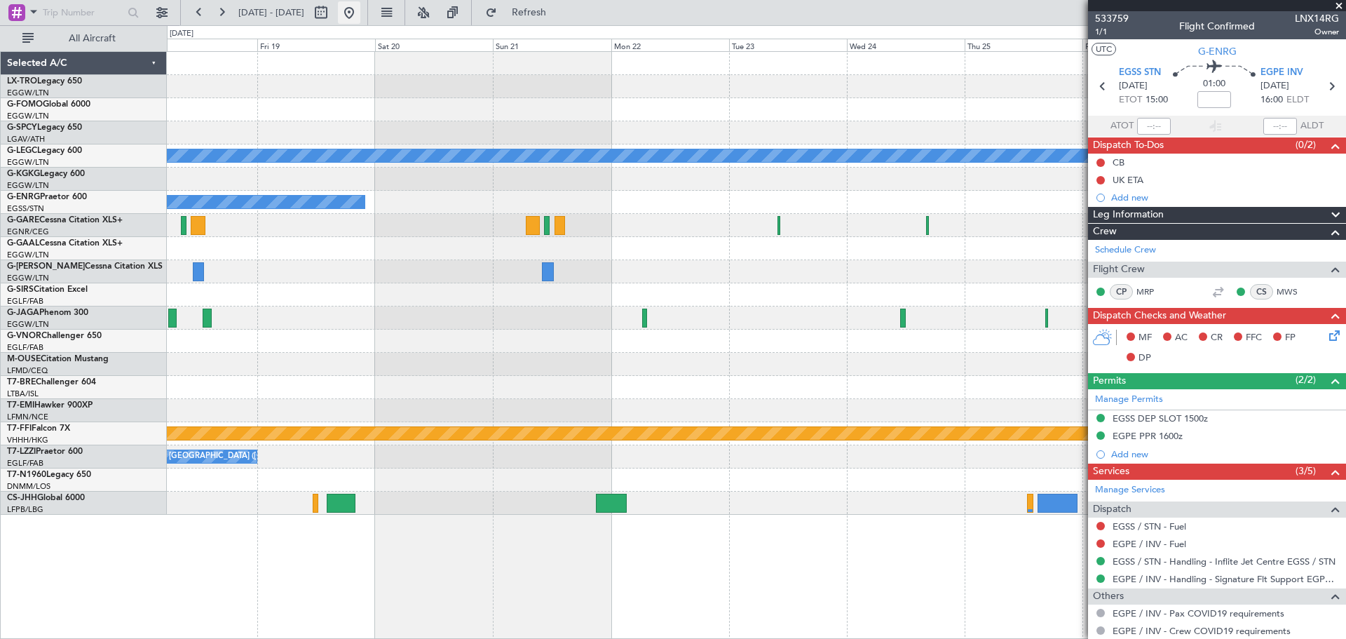
click at [360, 11] on button at bounding box center [349, 12] width 22 height 22
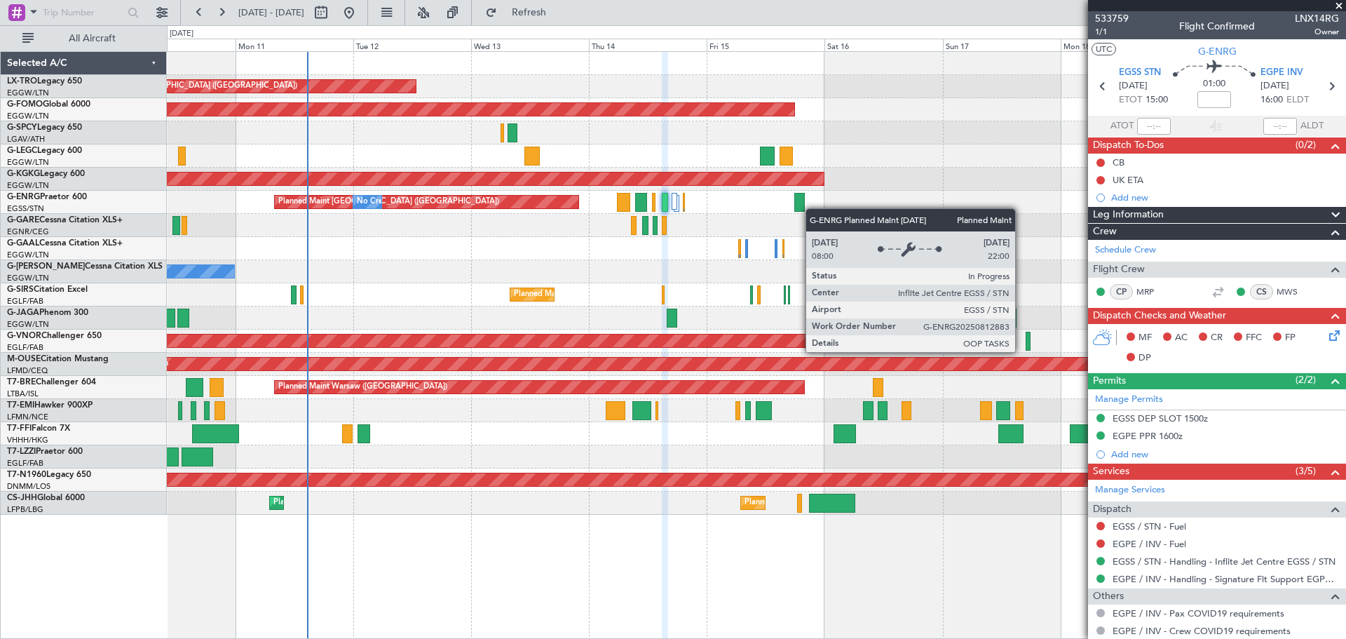
click at [542, 196] on div "Unplanned Maint [GEOGRAPHIC_DATA] ([GEOGRAPHIC_DATA]) Planned Maint Planned Mai…" at bounding box center [756, 283] width 1178 height 463
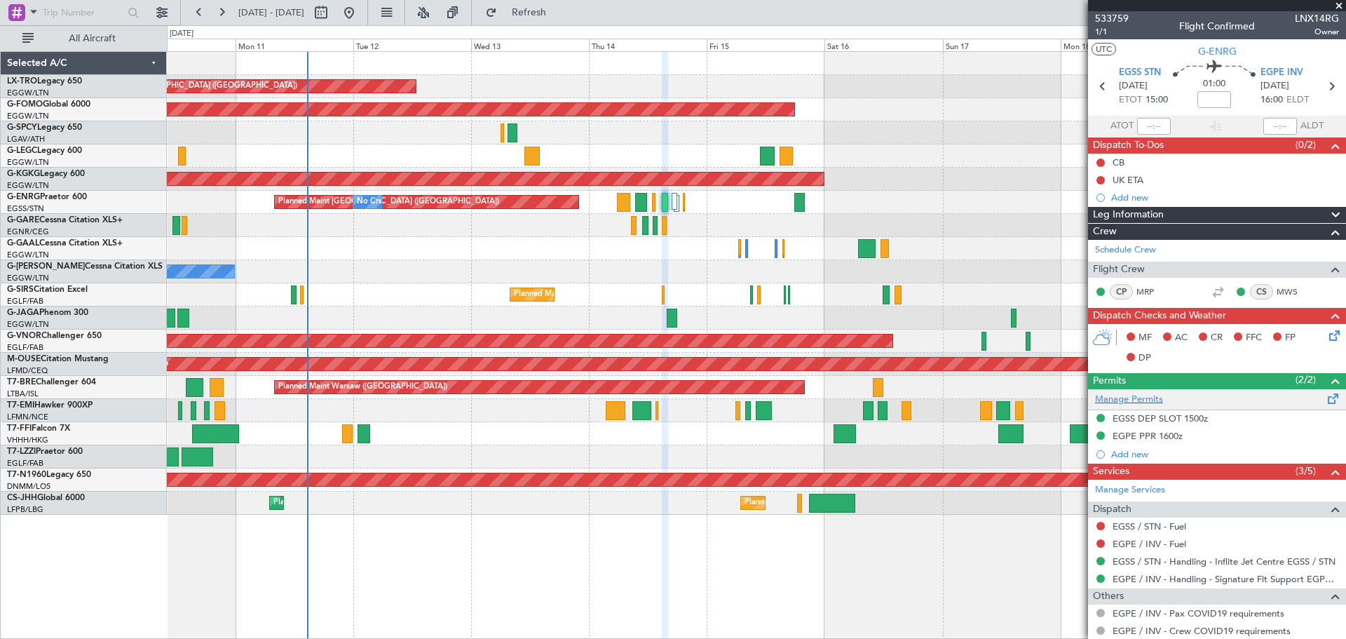
scroll to position [75, 0]
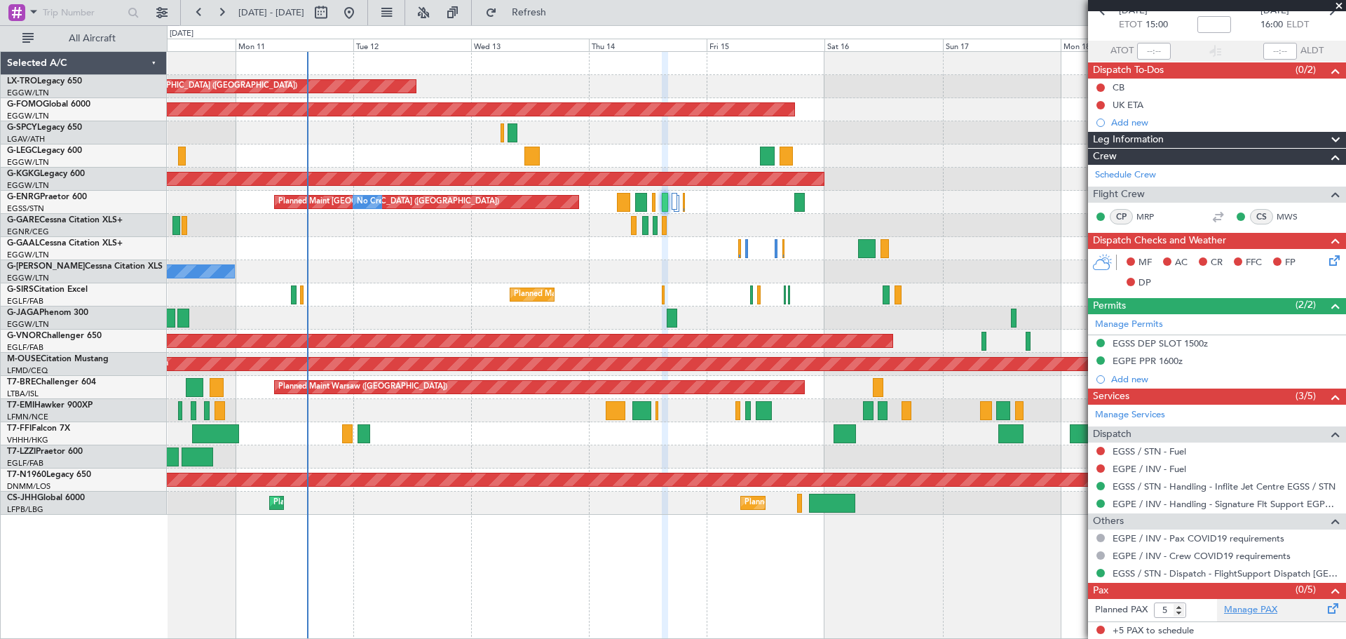
click at [1246, 616] on link "Manage PAX" at bounding box center [1250, 610] width 53 height 14
click at [556, 11] on span "Refresh" at bounding box center [529, 13] width 59 height 10
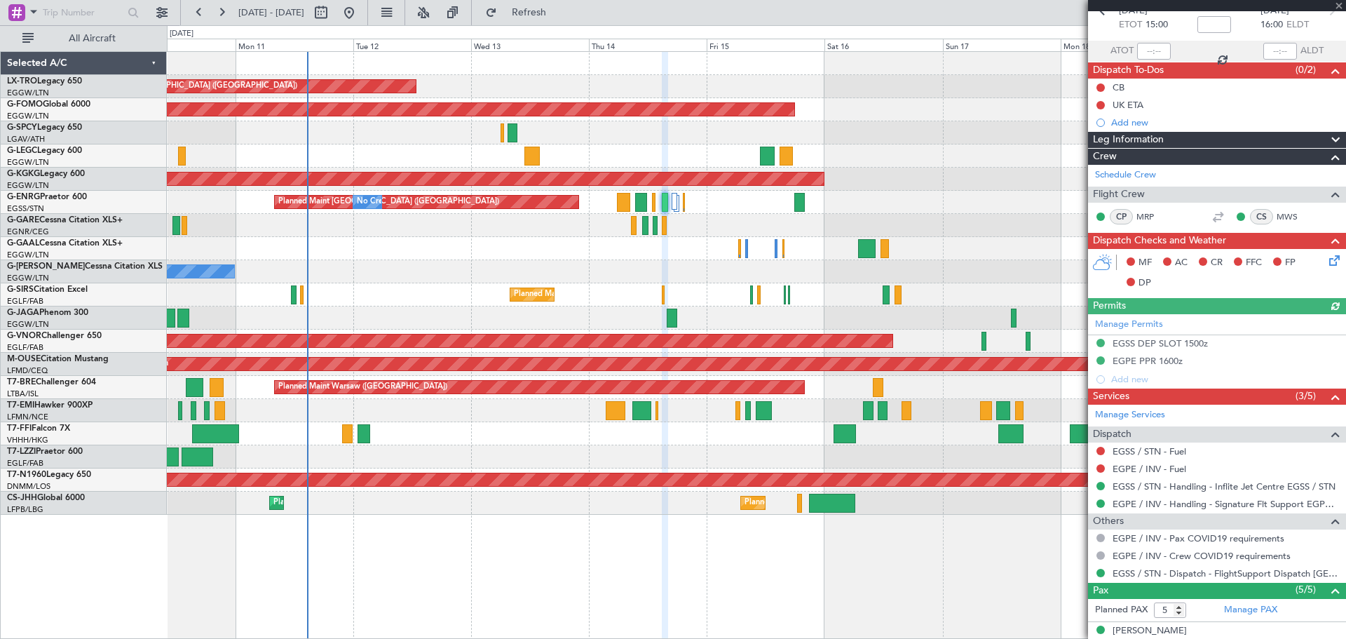
scroll to position [0, 0]
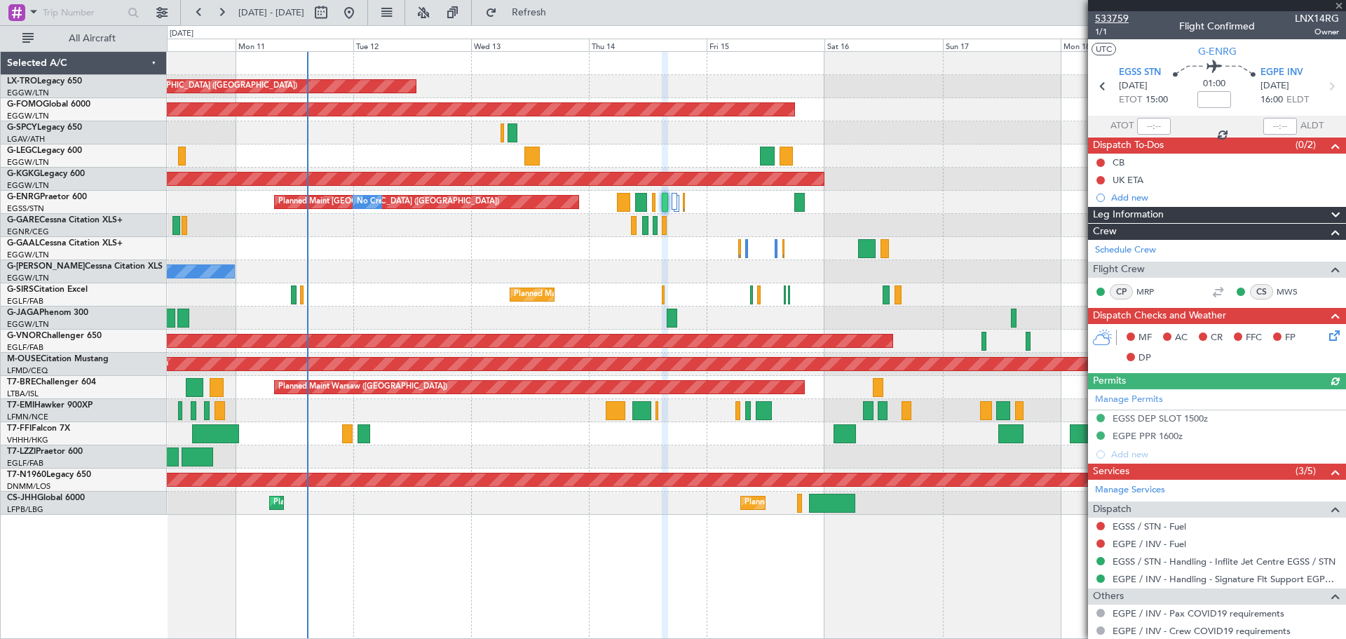
click at [1123, 16] on span "533759" at bounding box center [1112, 18] width 34 height 15
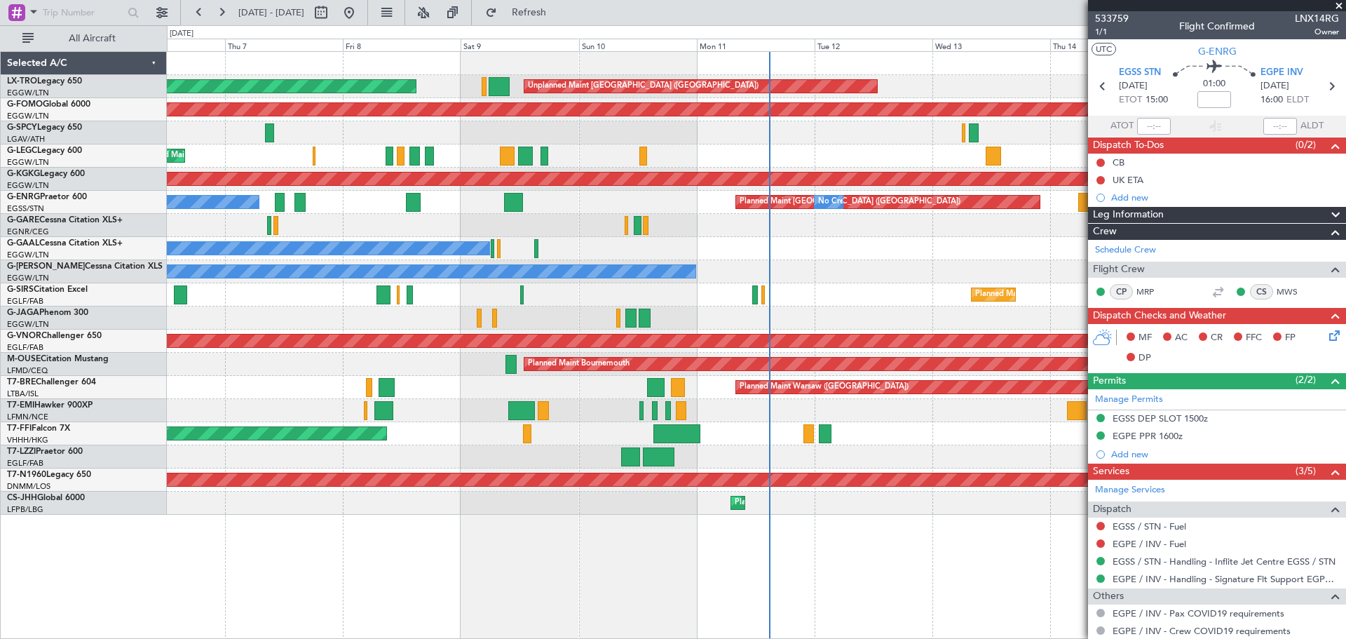
click at [817, 142] on div "Unplanned Maint [GEOGRAPHIC_DATA] ([GEOGRAPHIC_DATA]) Planned Maint Planned Mai…" at bounding box center [756, 283] width 1178 height 463
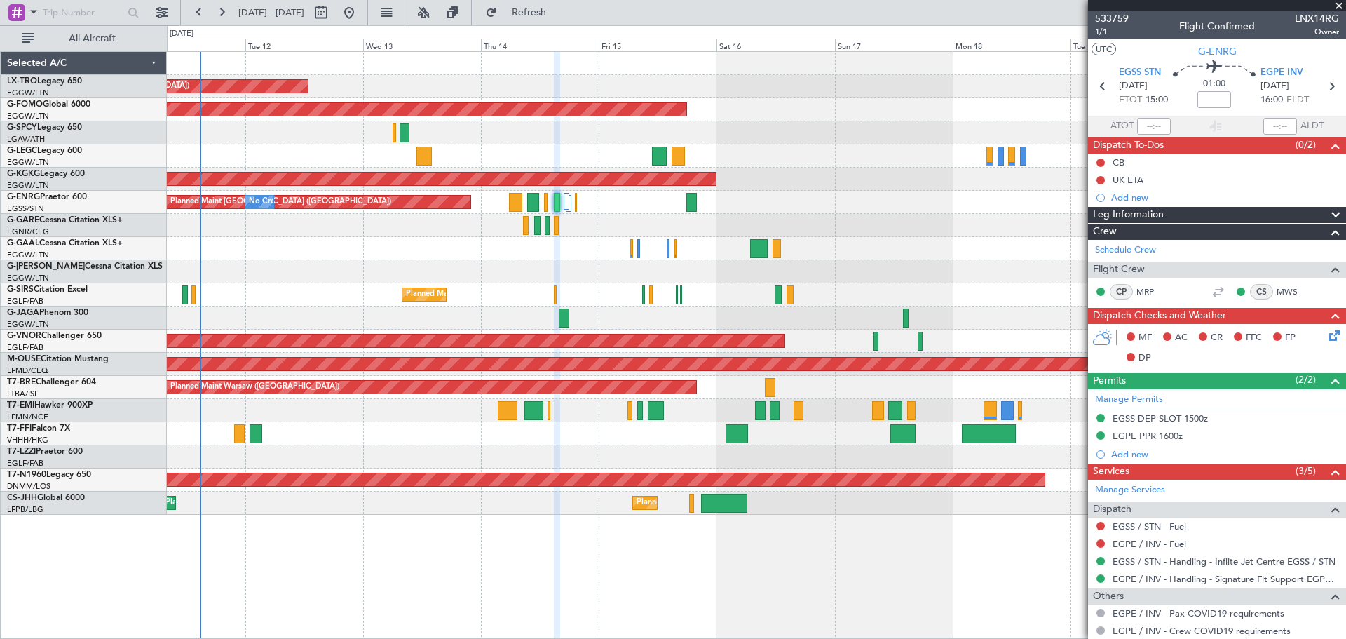
click at [239, 423] on div "Unplanned Maint [GEOGRAPHIC_DATA] ([GEOGRAPHIC_DATA]) Planned Maint Windsor Loc…" at bounding box center [756, 283] width 1178 height 463
click at [218, 420] on div at bounding box center [756, 410] width 1178 height 23
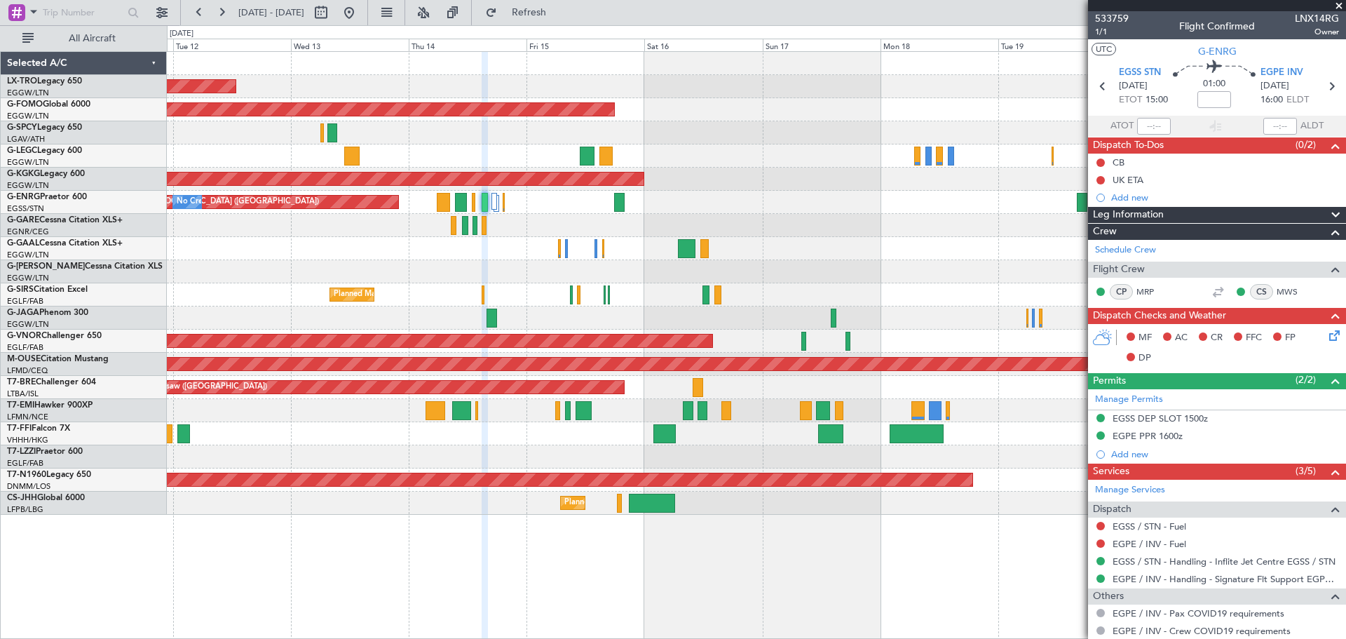
click at [217, 419] on div at bounding box center [756, 410] width 1178 height 23
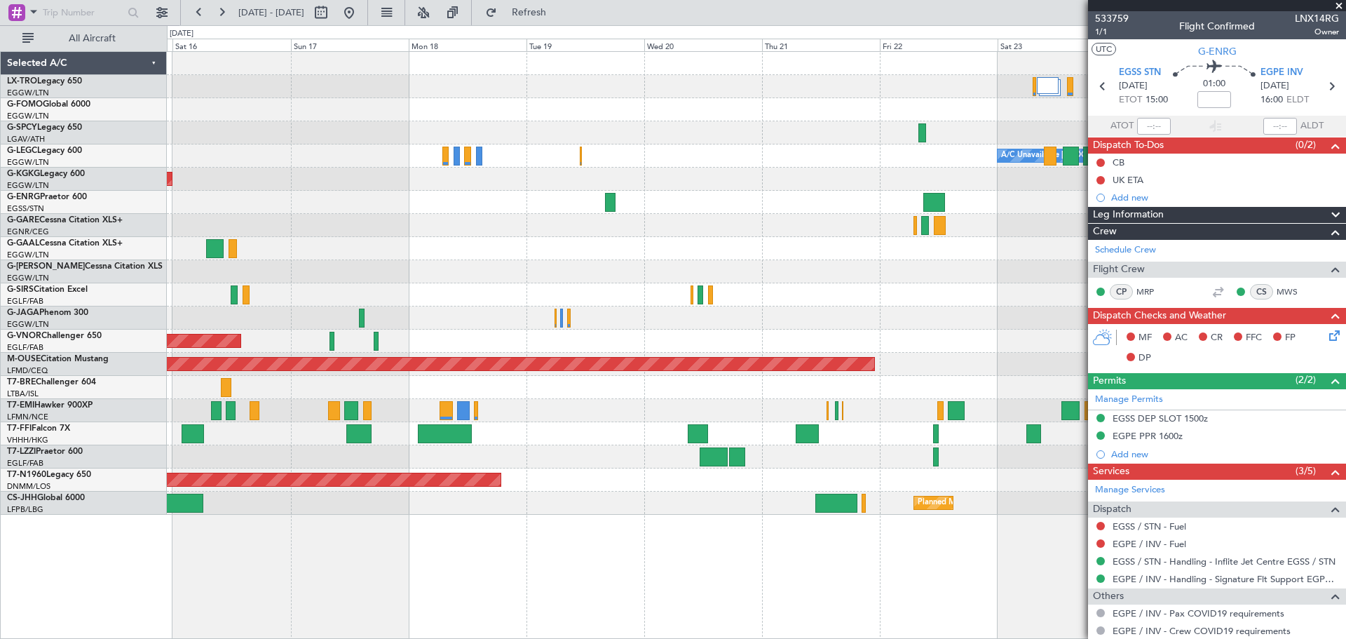
click at [302, 524] on div "Planned Maint Windsor Locks ([PERSON_NAME] Intl) A/C Unavailable [GEOGRAPHIC_DA…" at bounding box center [756, 344] width 1179 height 587
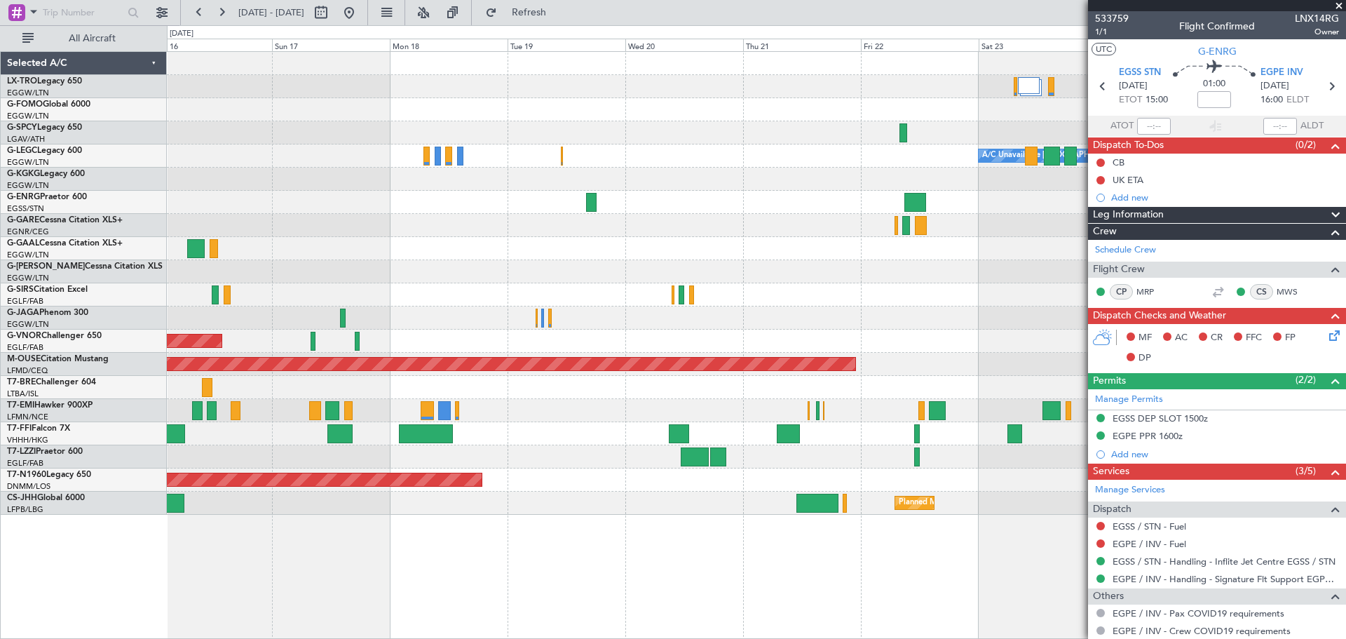
click at [779, 508] on div "Planned Maint [GEOGRAPHIC_DATA] ([GEOGRAPHIC_DATA]) Planned Maint [GEOGRAPHIC_D…" at bounding box center [756, 502] width 1178 height 23
